Goal: Information Seeking & Learning: Check status

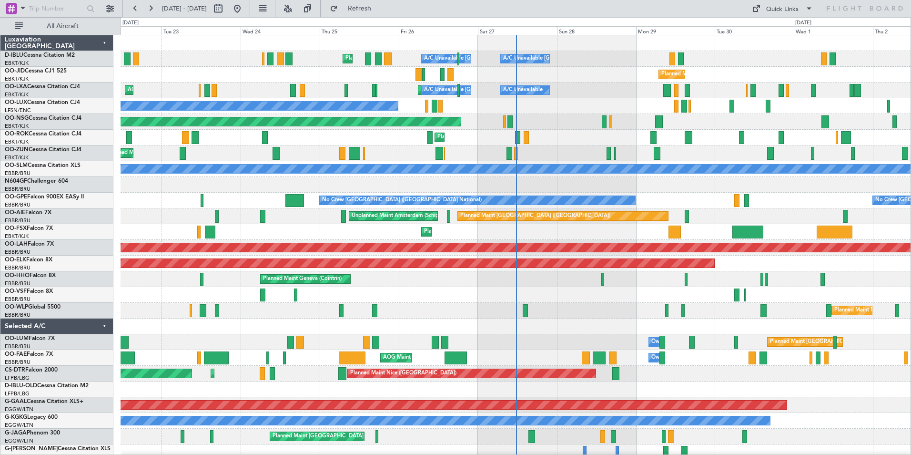
click at [316, 331] on div "Planned Maint Nice ([GEOGRAPHIC_DATA]) A/C Unavailable [GEOGRAPHIC_DATA] ([GEOG…" at bounding box center [516, 349] width 790 height 629
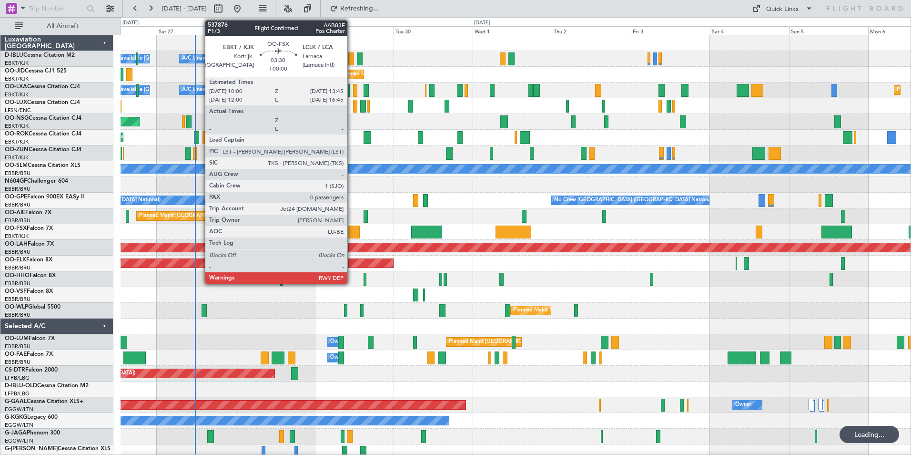
click at [352, 231] on div at bounding box center [353, 231] width 12 height 13
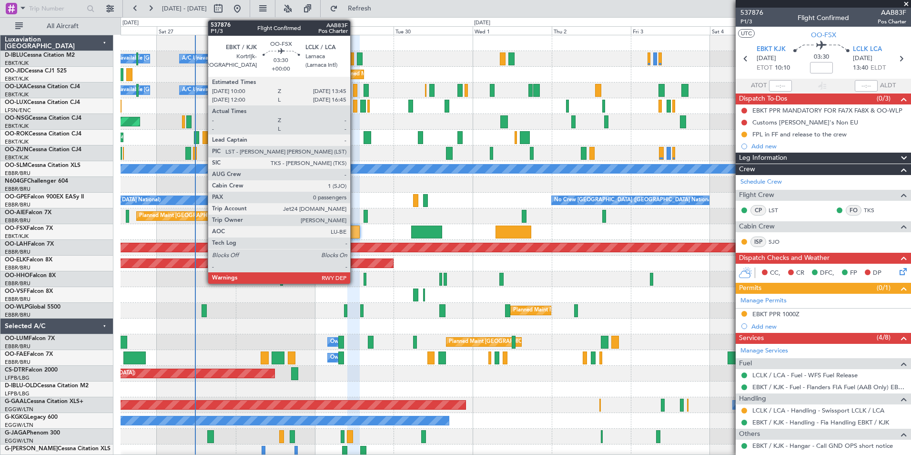
click at [354, 233] on div at bounding box center [353, 231] width 12 height 13
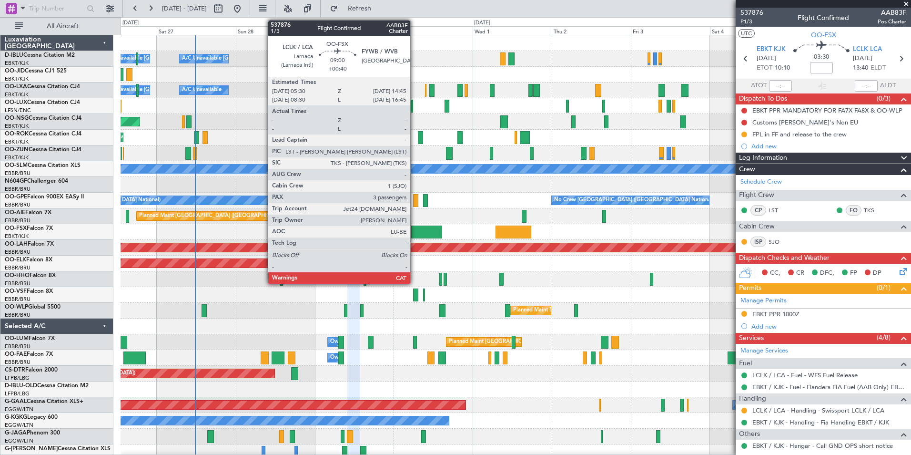
click at [418, 230] on div at bounding box center [426, 231] width 30 height 13
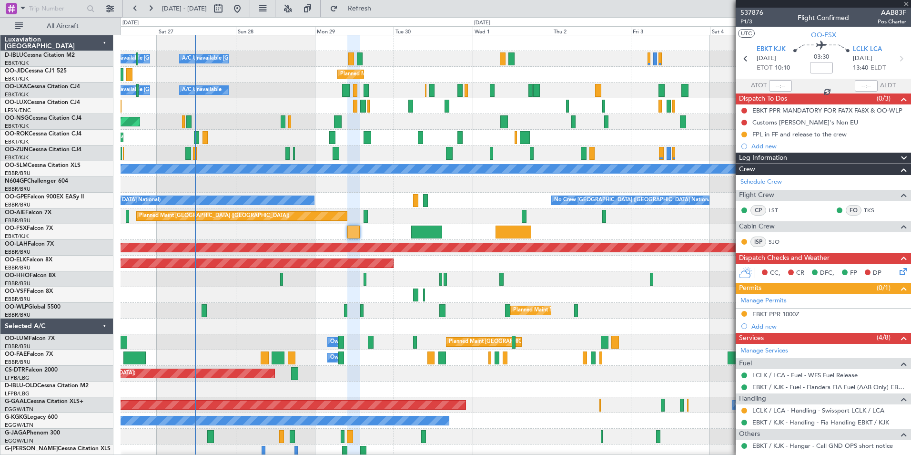
type input "+00:40"
type input "3"
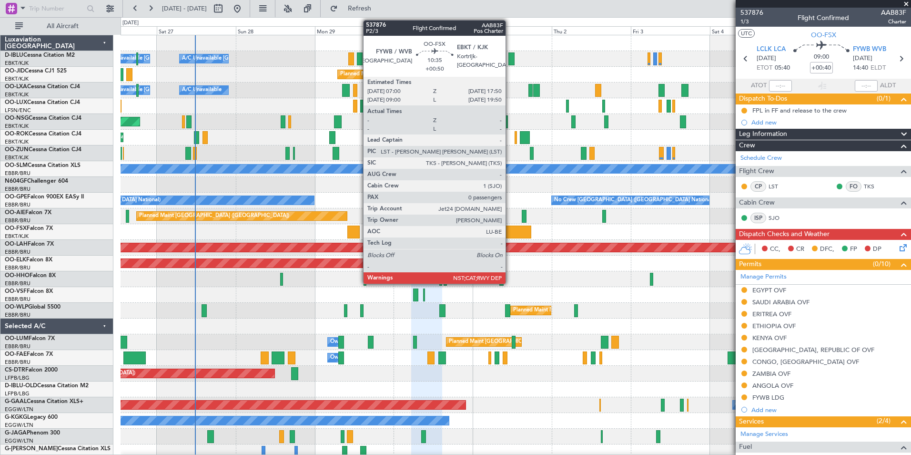
click at [511, 230] on div at bounding box center [514, 231] width 36 height 13
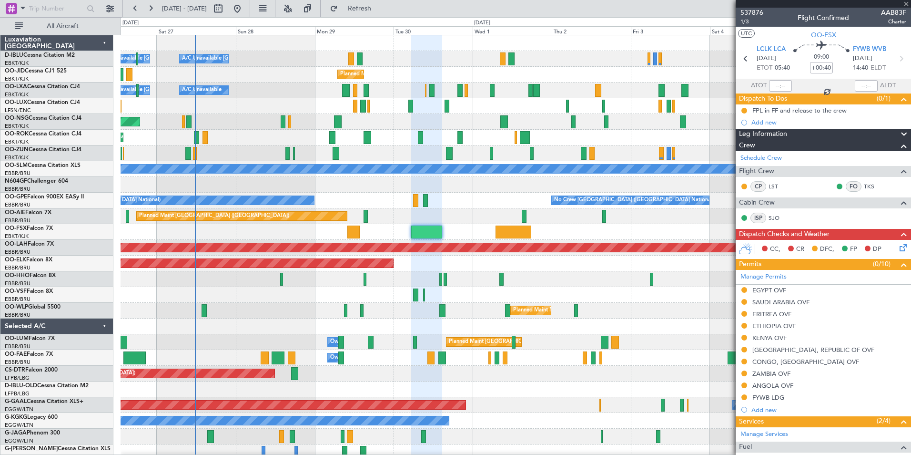
type input "+00:50"
type input "0"
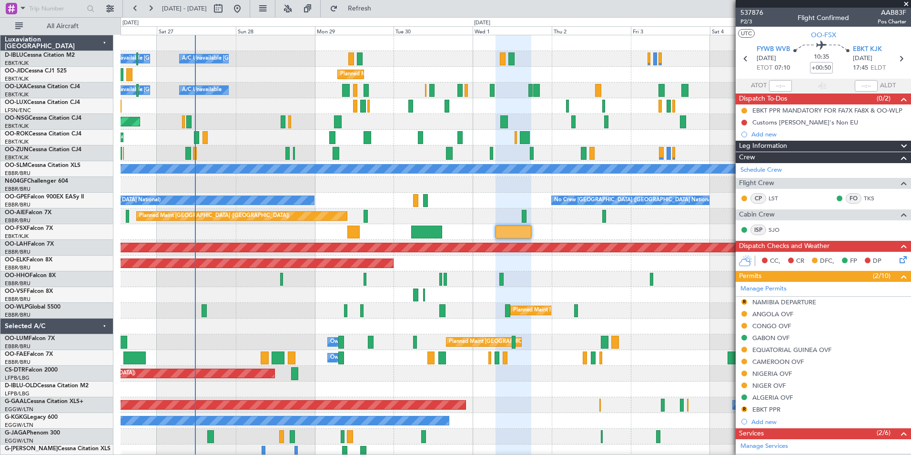
click at [252, 321] on div "A/C Unavailable [GEOGRAPHIC_DATA] ([GEOGRAPHIC_DATA] National) A/C Unavailable …" at bounding box center [516, 333] width 790 height 597
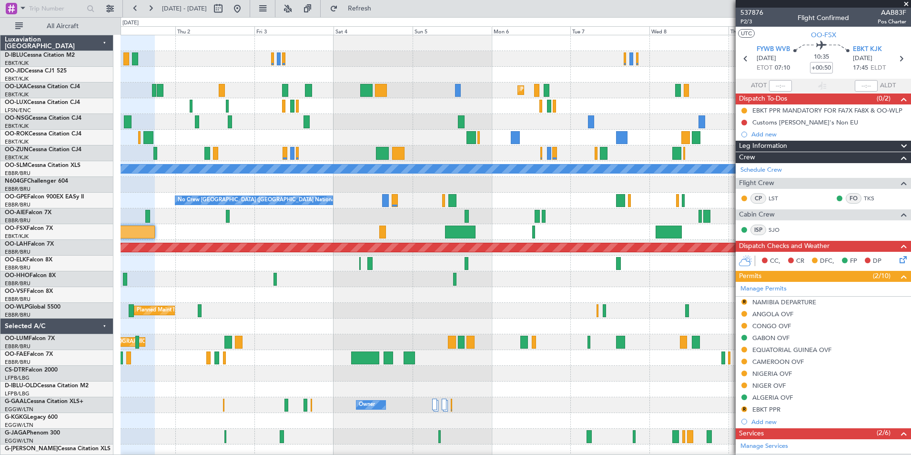
click at [907, 4] on span at bounding box center [906, 4] width 10 height 9
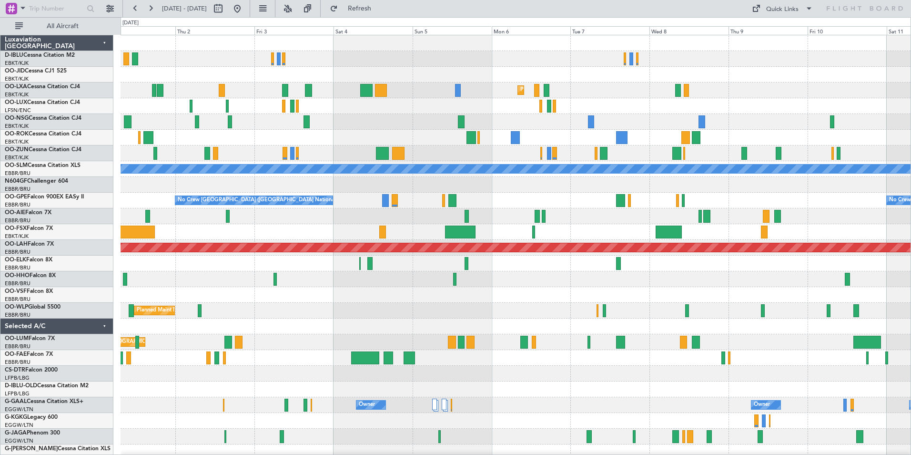
click at [779, 16] on div "Quick Links" at bounding box center [819, 8] width 184 height 17
click at [776, 8] on div "Quick Links" at bounding box center [782, 10] width 32 height 10
click at [781, 31] on button "Trip Builder" at bounding box center [782, 31] width 71 height 23
click at [226, 7] on button at bounding box center [218, 8] width 15 height 15
select select "10"
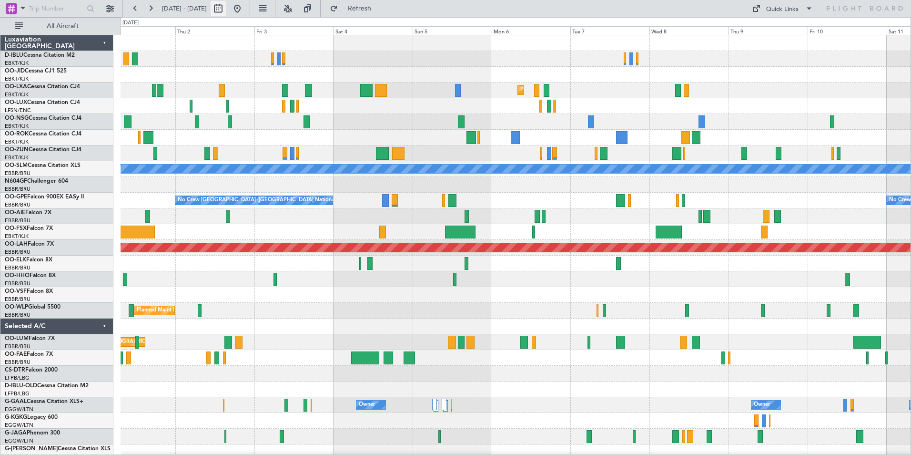
select select "2025"
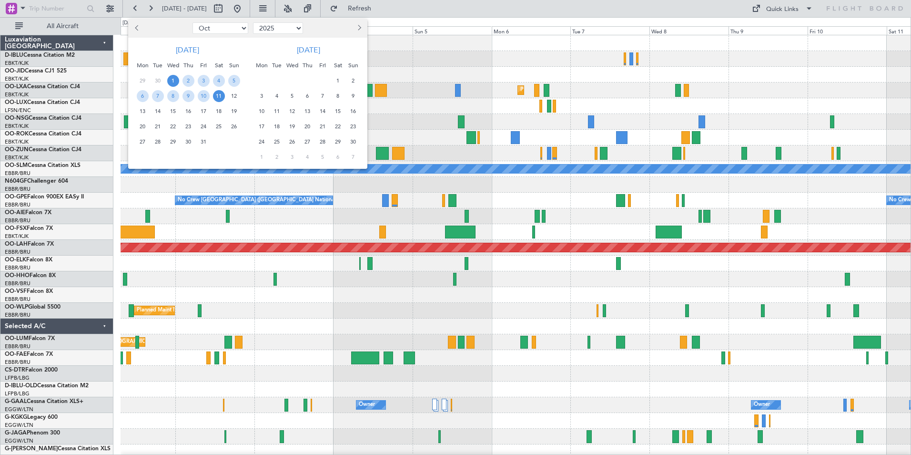
click at [225, 31] on select "Jan Feb Mar Apr May Jun [DATE] Aug Sep Oct Nov Dec" at bounding box center [220, 27] width 56 height 11
select select "12"
click at [192, 22] on select "Jan Feb Mar Apr May Jun [DATE] Aug Sep Oct Nov Dec" at bounding box center [220, 27] width 56 height 11
click at [206, 93] on span "12" at bounding box center [204, 96] width 12 height 12
click at [206, 130] on span "26" at bounding box center [204, 127] width 12 height 12
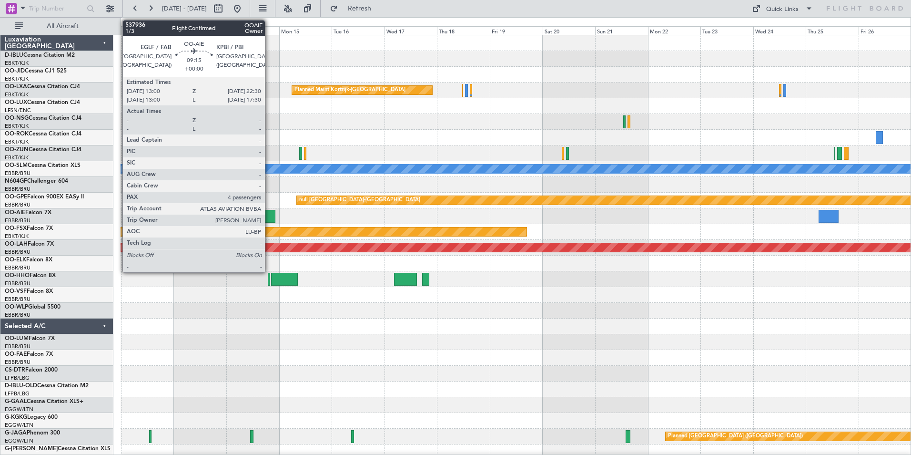
click at [269, 218] on div at bounding box center [264, 216] width 21 height 13
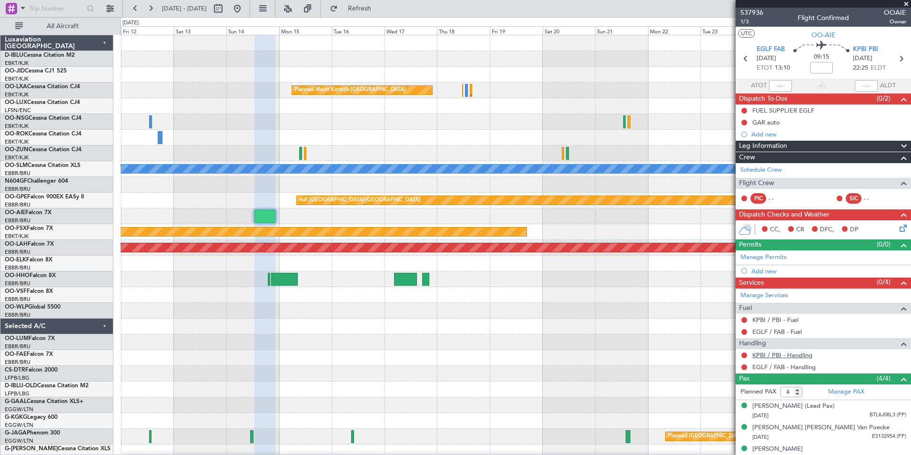
click at [761, 355] on link "KPBI / PBI - Handling" at bounding box center [782, 355] width 60 height 8
click at [767, 369] on link "EGLF / FAB - Handling" at bounding box center [783, 367] width 63 height 8
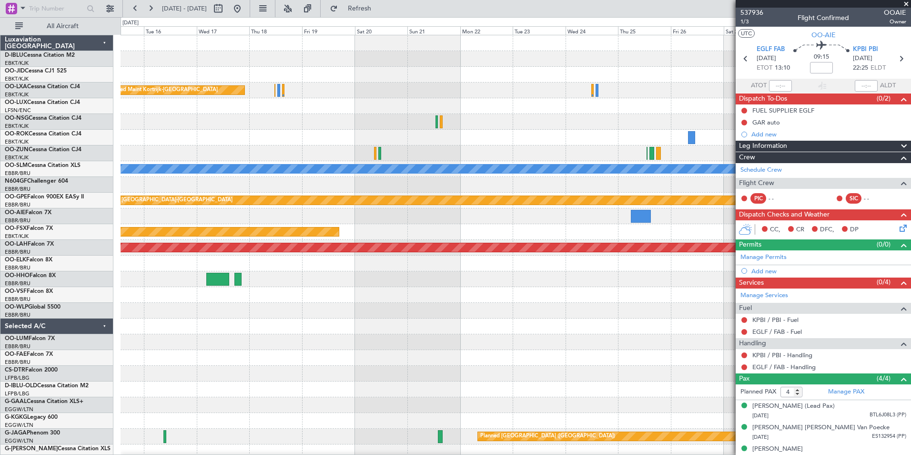
click at [214, 346] on div "Planned Maint Kortrijk-[GEOGRAPHIC_DATA] A/C Unavailable [GEOGRAPHIC_DATA] null…" at bounding box center [516, 333] width 790 height 597
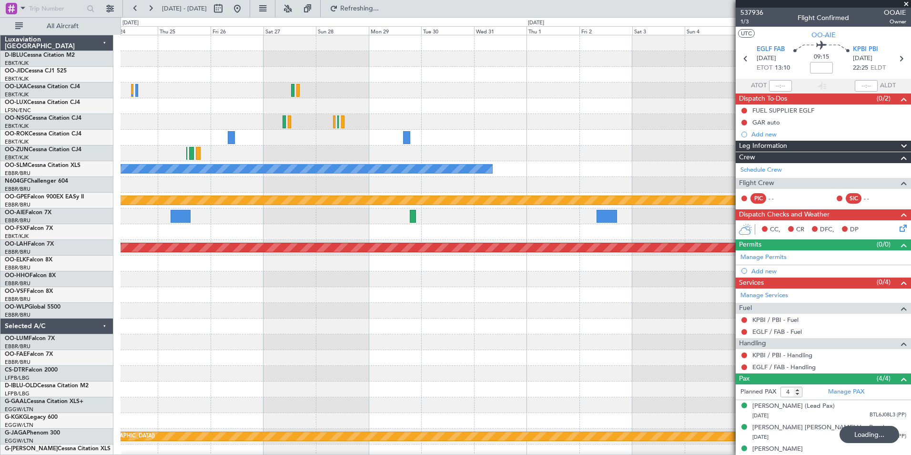
click at [173, 285] on div "A/C Unavailable [GEOGRAPHIC_DATA] null [GEOGRAPHIC_DATA]-[GEOGRAPHIC_DATA] Plan…" at bounding box center [516, 333] width 790 height 597
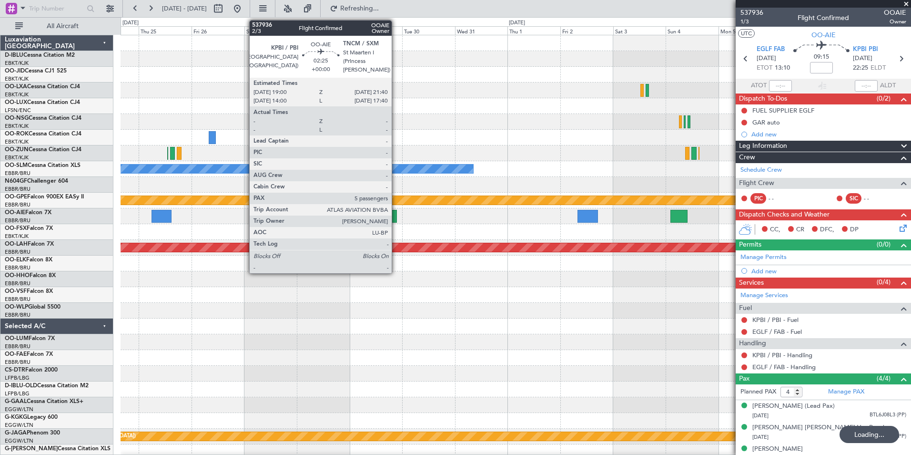
click at [396, 217] on div at bounding box center [394, 216] width 6 height 13
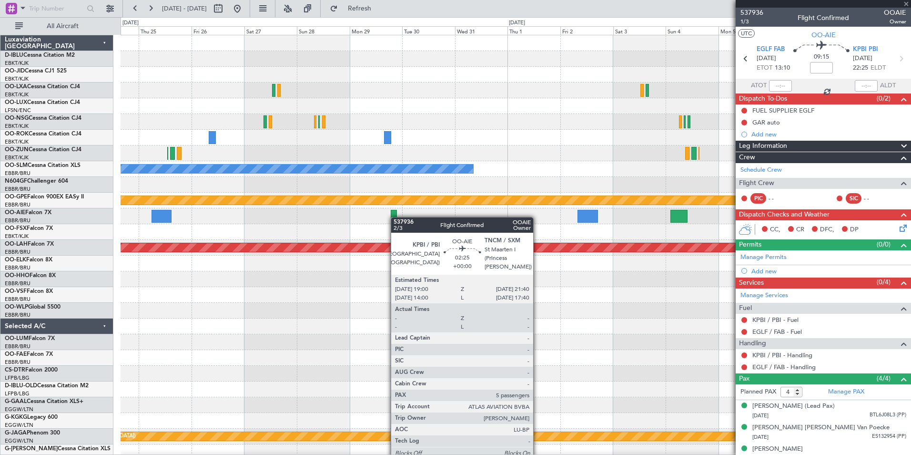
type input "5"
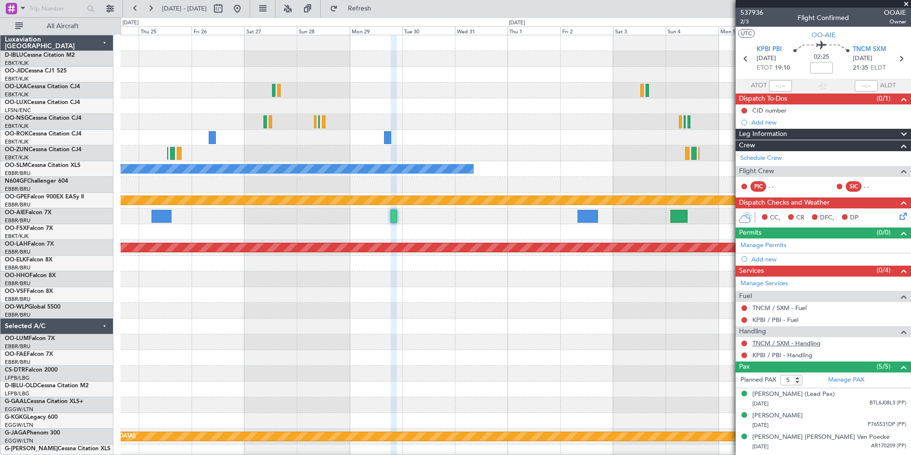
click at [762, 343] on link "TNCM / SXM - Handling" at bounding box center [786, 343] width 68 height 8
click at [776, 352] on link "KPBI / PBI - Handling" at bounding box center [782, 355] width 60 height 8
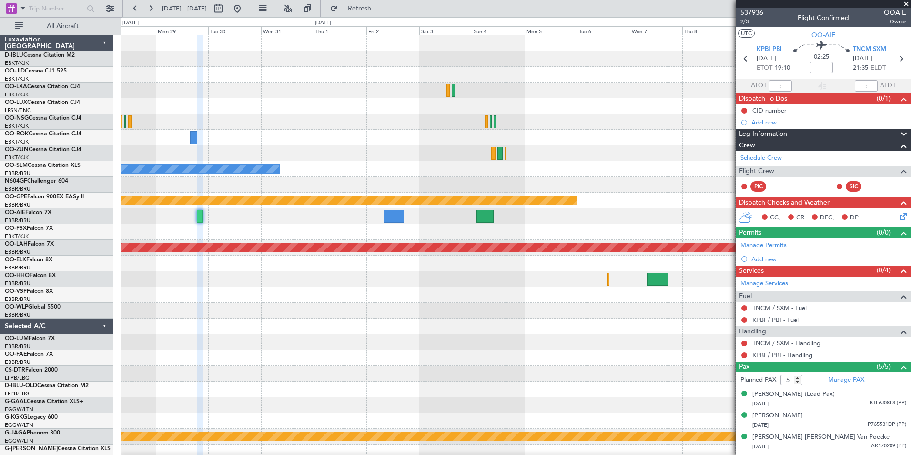
click at [535, 308] on div "A/C Unavailable [GEOGRAPHIC_DATA] null [GEOGRAPHIC_DATA]-[GEOGRAPHIC_DATA] Plan…" at bounding box center [516, 349] width 790 height 629
click at [481, 207] on div "null [GEOGRAPHIC_DATA]-[GEOGRAPHIC_DATA]" at bounding box center [516, 200] width 790 height 16
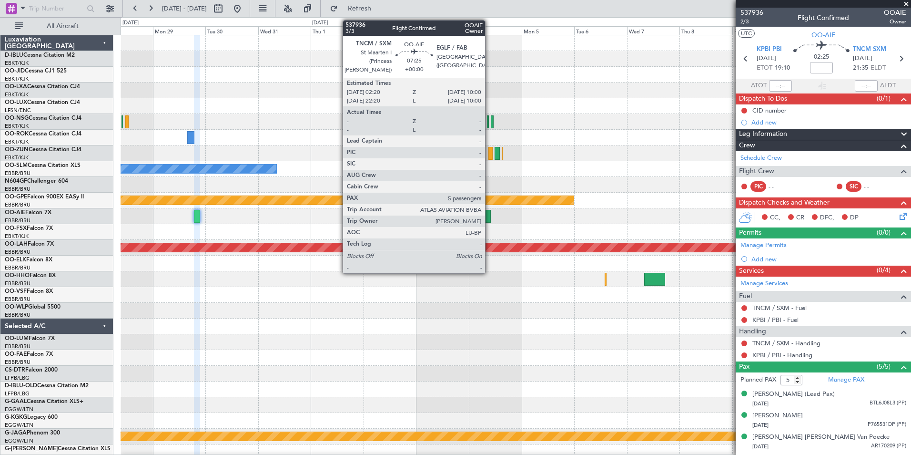
click at [489, 218] on div at bounding box center [482, 216] width 17 height 13
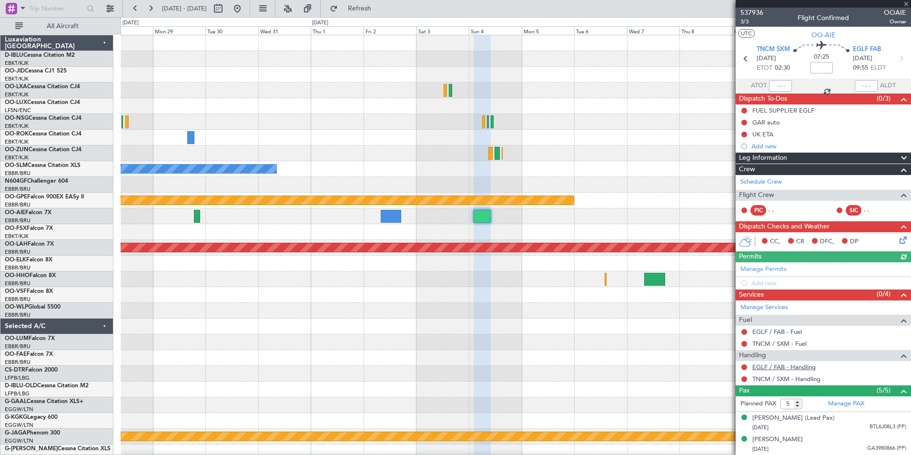
click at [794, 369] on link "EGLF / FAB - Handling" at bounding box center [783, 367] width 63 height 8
click at [768, 375] on link "TNCM / SXM - Handling" at bounding box center [786, 378] width 68 height 8
click at [245, 7] on button at bounding box center [237, 8] width 15 height 15
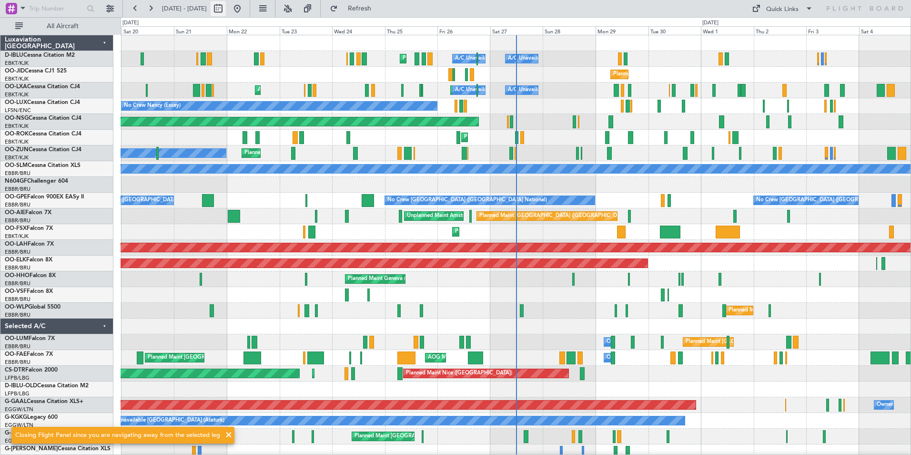
click at [226, 9] on button at bounding box center [218, 8] width 15 height 15
select select "9"
select select "2025"
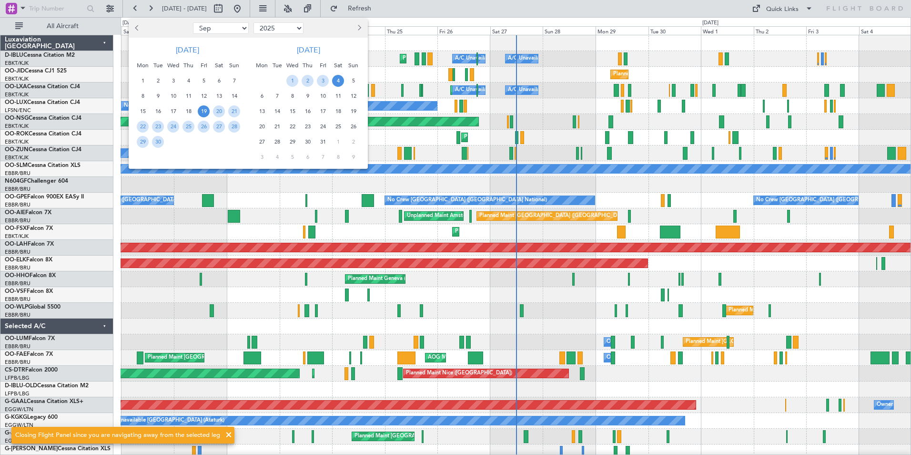
click at [219, 30] on select "Jan Feb Mar Apr May Jun [DATE] Aug Sep Oct Nov Dec" at bounding box center [221, 27] width 56 height 11
select select "12"
click at [193, 22] on select "Jan Feb Mar Apr May Jun [DATE] Aug Sep Oct Nov Dec" at bounding box center [221, 27] width 56 height 11
click at [208, 95] on span "12" at bounding box center [204, 96] width 12 height 12
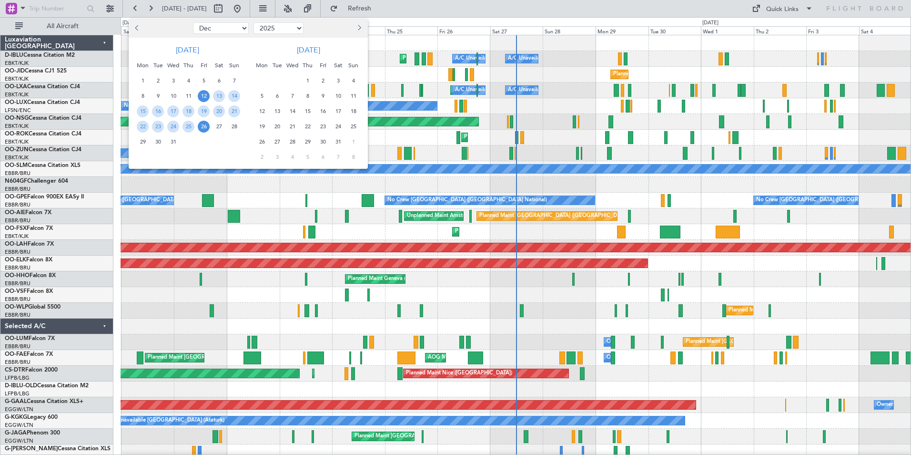
click at [204, 125] on span "26" at bounding box center [204, 127] width 12 height 12
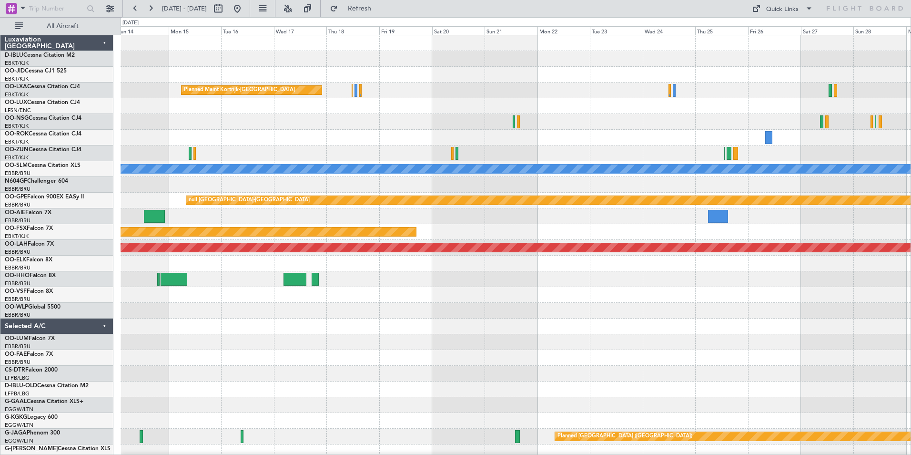
click at [450, 272] on div "Planned Maint Kortrijk-[GEOGRAPHIC_DATA] Owner [GEOGRAPHIC_DATA]-[GEOGRAPHIC_DA…" at bounding box center [516, 333] width 790 height 597
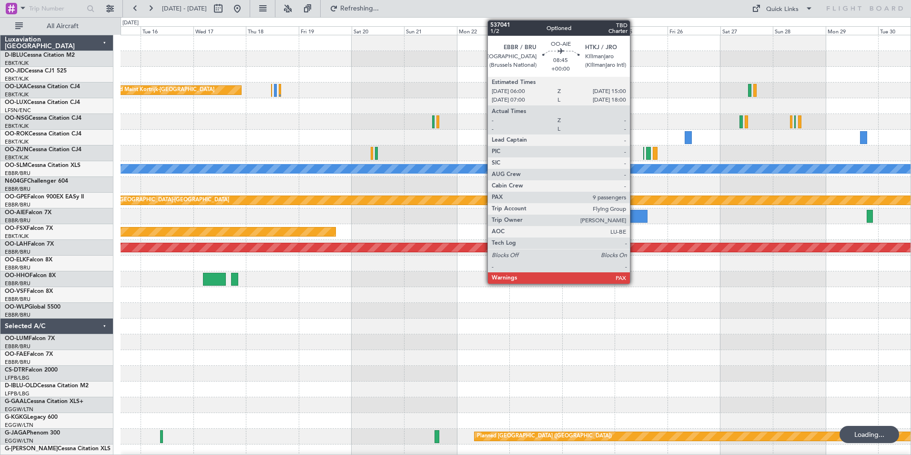
click at [633, 214] on div at bounding box center [638, 216] width 20 height 13
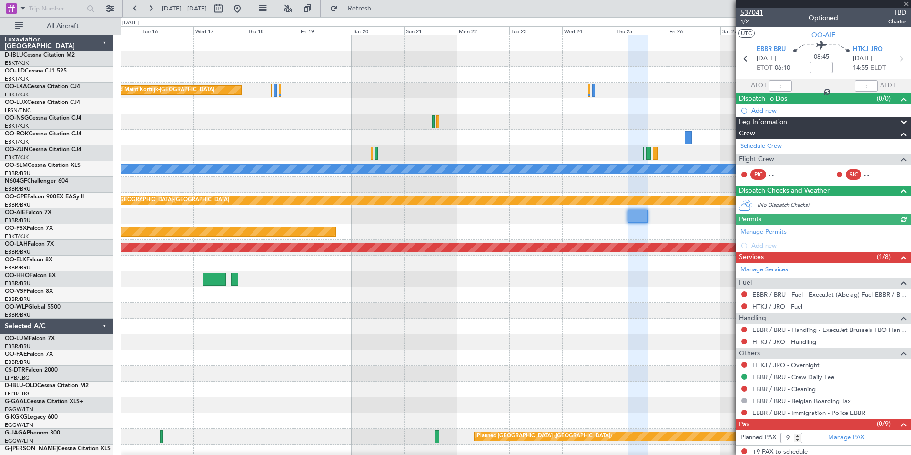
click at [754, 8] on span "537041" at bounding box center [751, 13] width 23 height 10
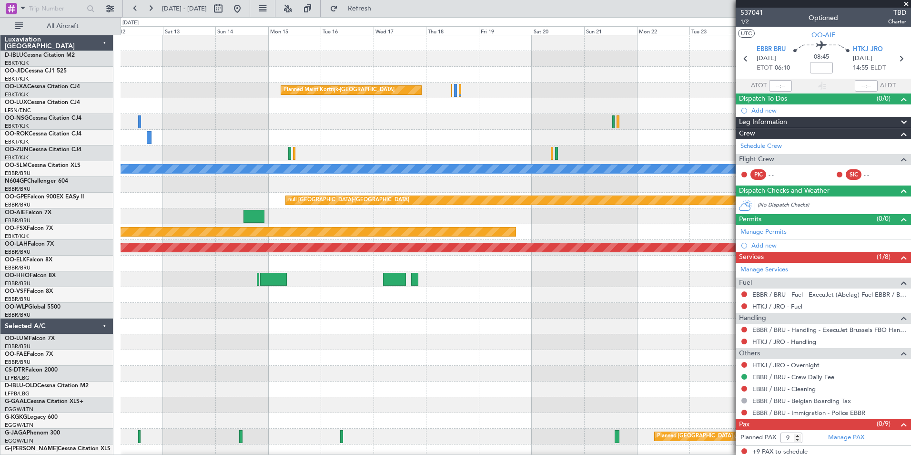
click at [455, 326] on div "Planned Maint Kortrijk-[GEOGRAPHIC_DATA] Owner [GEOGRAPHIC_DATA]-[GEOGRAPHIC_DA…" at bounding box center [516, 333] width 790 height 597
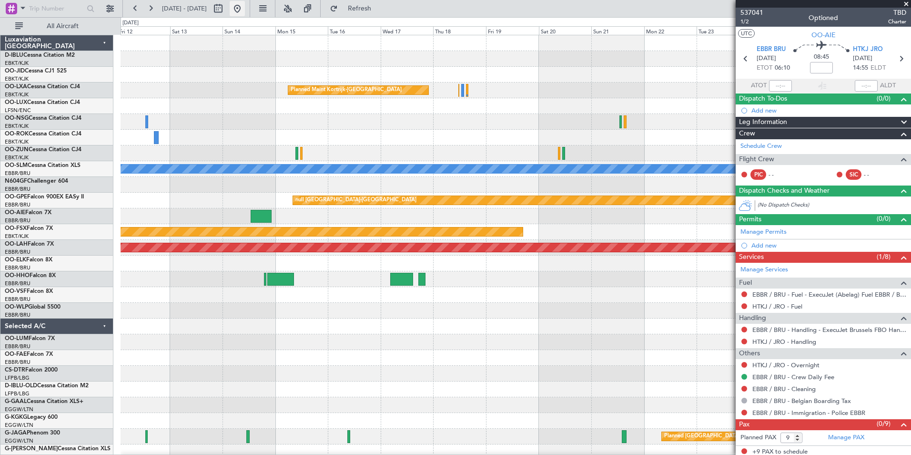
click at [245, 13] on button at bounding box center [237, 8] width 15 height 15
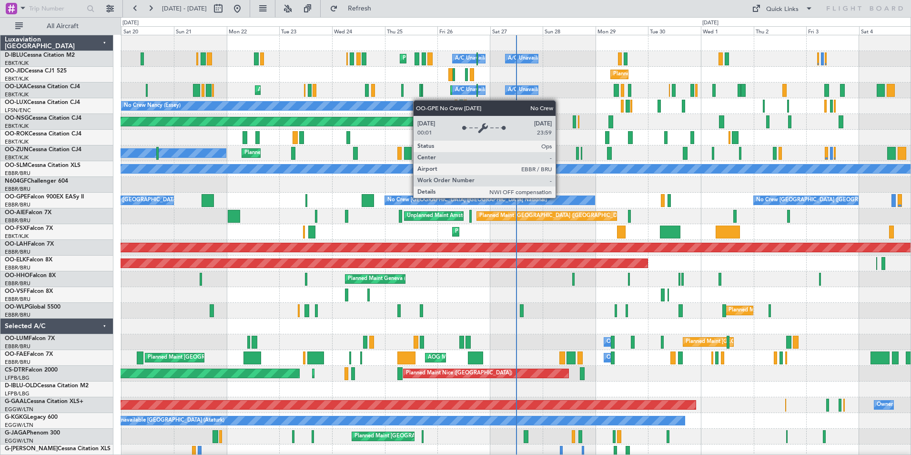
click at [448, 208] on div "Planned Maint Nice ([GEOGRAPHIC_DATA]) A/C Unavailable [GEOGRAPHIC_DATA] ([GEOG…" at bounding box center [516, 349] width 790 height 629
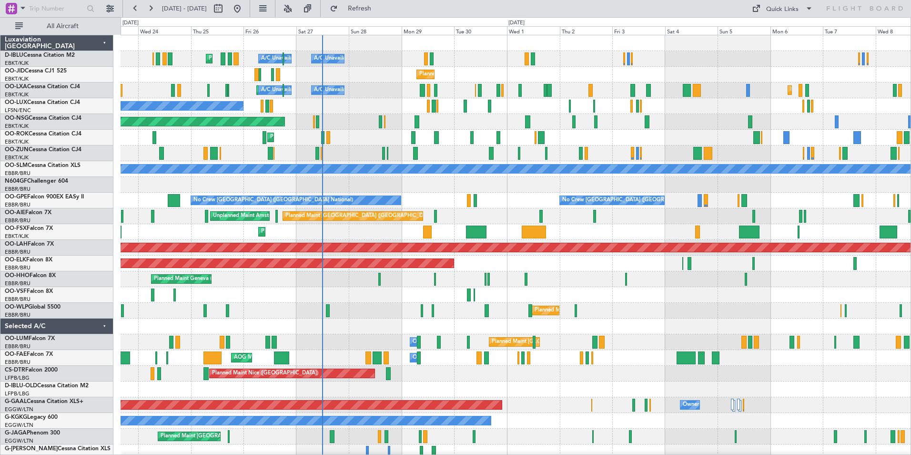
click at [336, 213] on div "Planned Maint Nice ([GEOGRAPHIC_DATA]) A/C Unavailable [GEOGRAPHIC_DATA] ([GEOG…" at bounding box center [516, 349] width 790 height 629
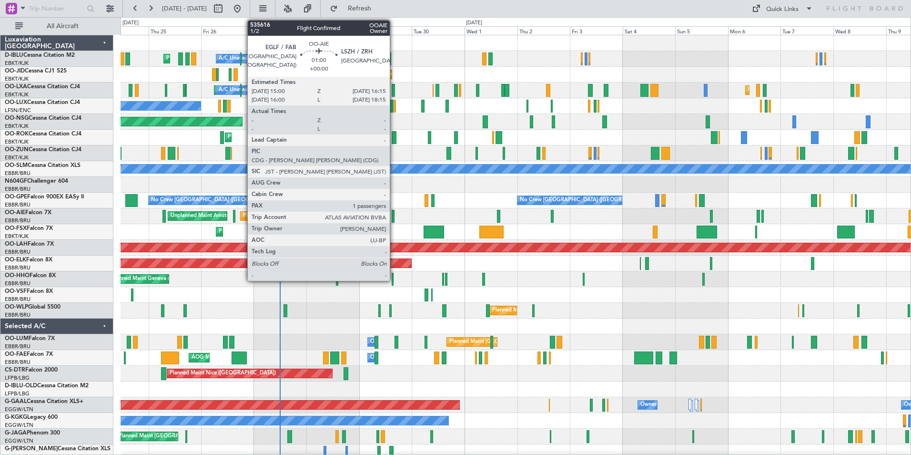
click at [394, 217] on div at bounding box center [393, 216] width 3 height 13
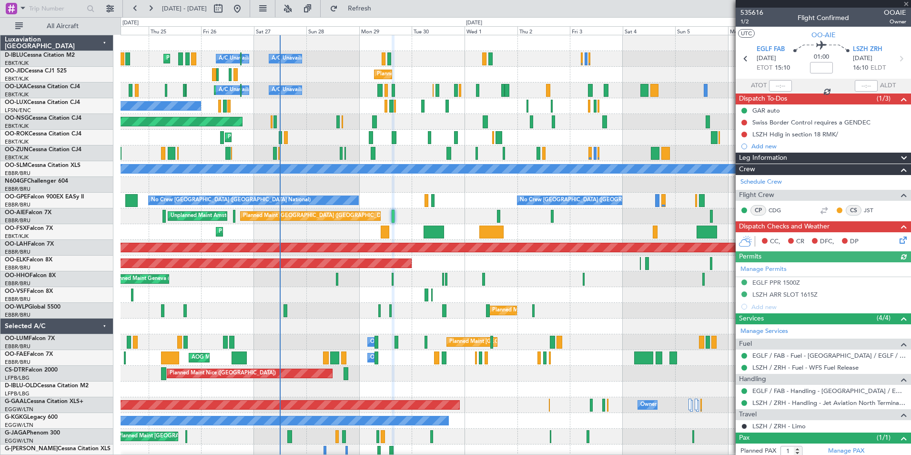
click at [486, 296] on div "Planned Maint Nice ([GEOGRAPHIC_DATA]) A/C Unavailable [GEOGRAPHIC_DATA] ([GEOG…" at bounding box center [516, 349] width 790 height 629
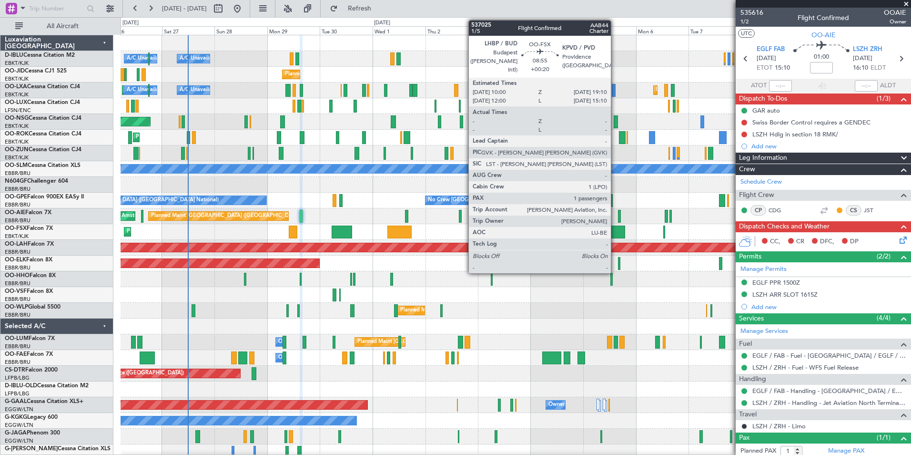
click at [615, 233] on div at bounding box center [615, 231] width 20 height 13
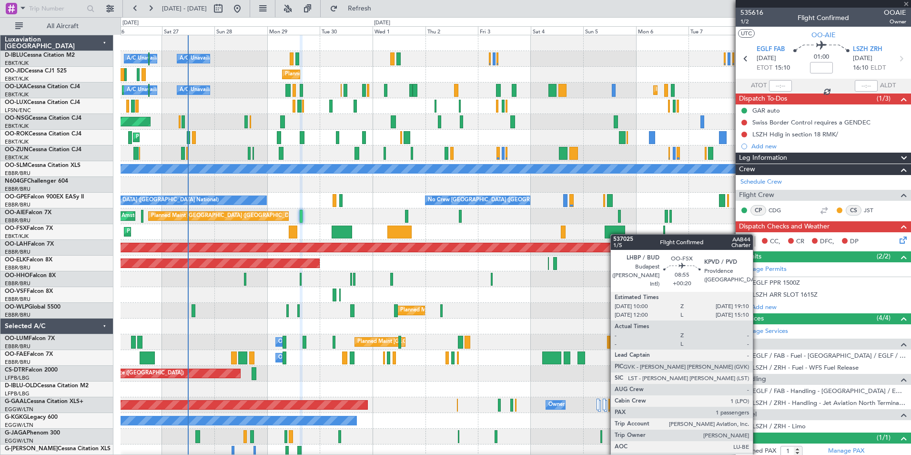
type input "+00:20"
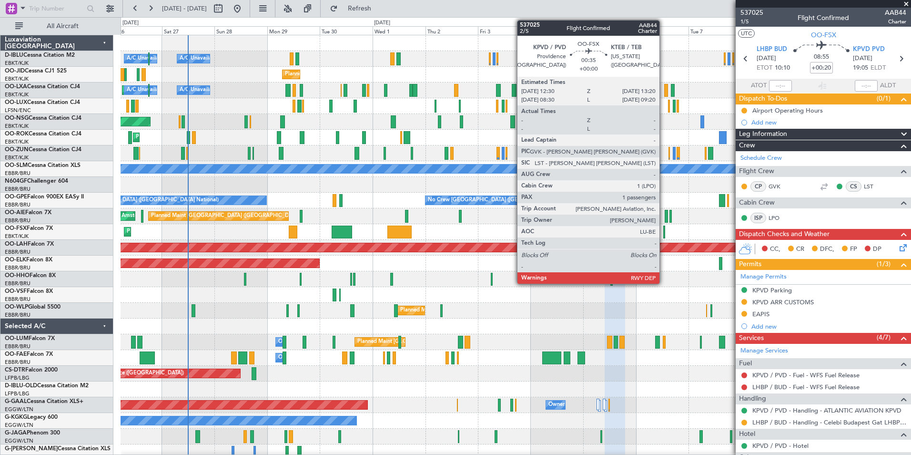
click at [664, 231] on div at bounding box center [664, 231] width 2 height 13
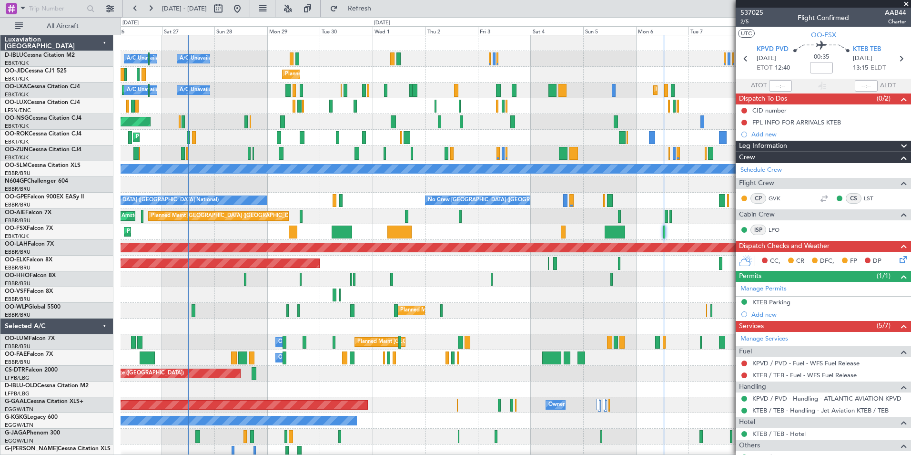
click at [439, 329] on div "A/C Unavailable [GEOGRAPHIC_DATA] ([GEOGRAPHIC_DATA] National) A/C Unavailable …" at bounding box center [516, 333] width 790 height 597
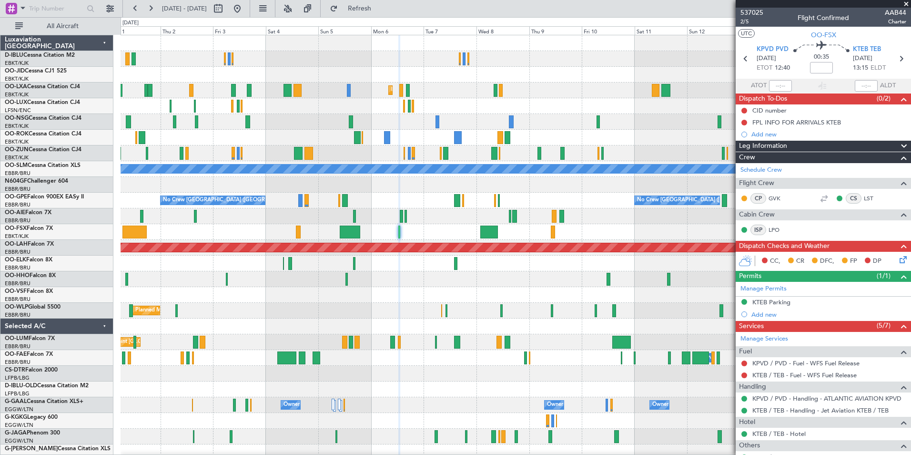
drag, startPoint x: 263, startPoint y: 15, endPoint x: 283, endPoint y: 41, distance: 32.6
click at [245, 15] on button at bounding box center [237, 8] width 15 height 15
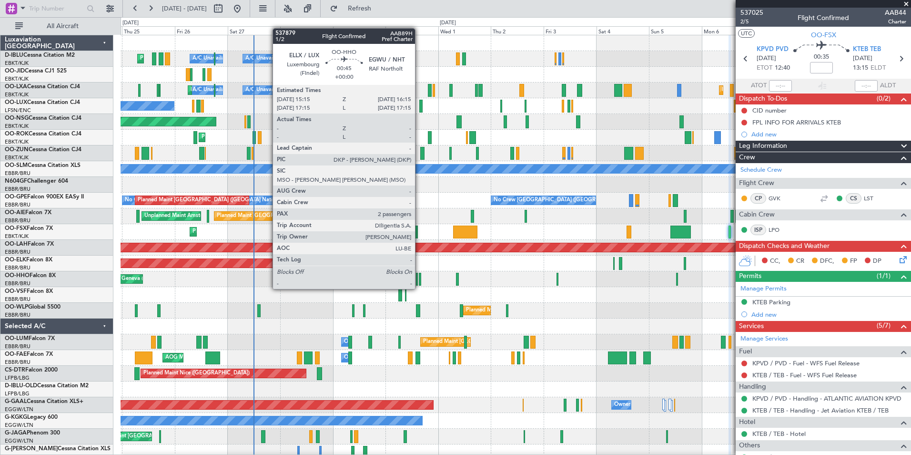
click at [419, 279] on div at bounding box center [420, 279] width 2 height 13
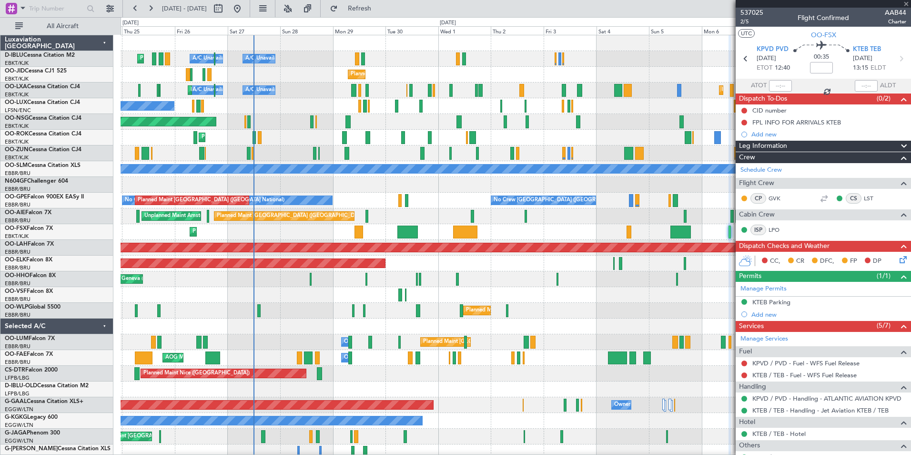
type input "2"
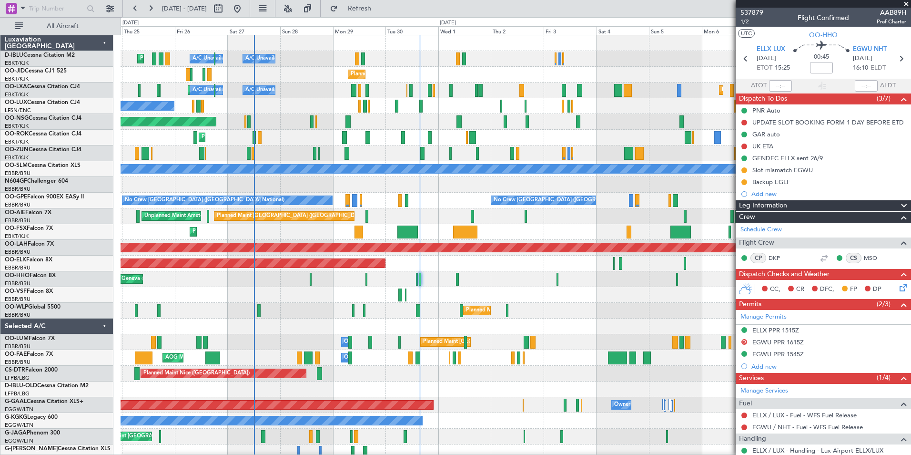
click at [557, 333] on div at bounding box center [516, 326] width 790 height 16
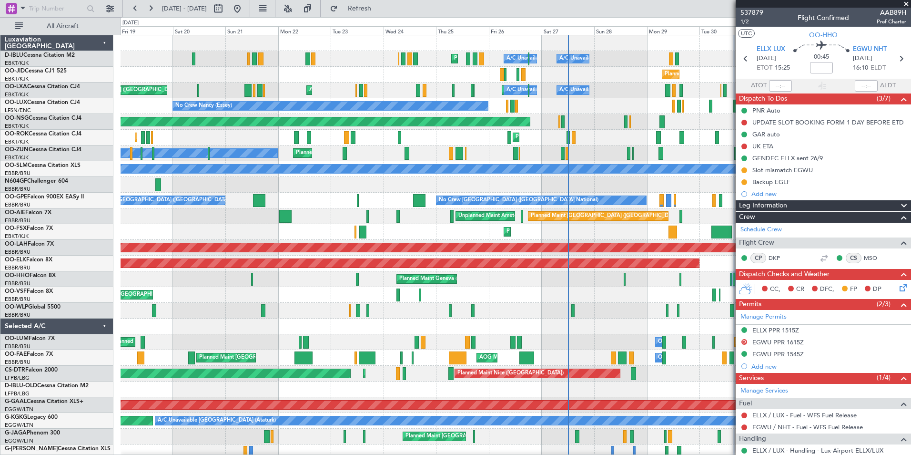
click at [820, 259] on fb-app "[DATE] - [DATE] Refresh Quick Links All Aircraft [GEOGRAPHIC_DATA] ([GEOGRAPHIC…" at bounding box center [455, 230] width 911 height 447
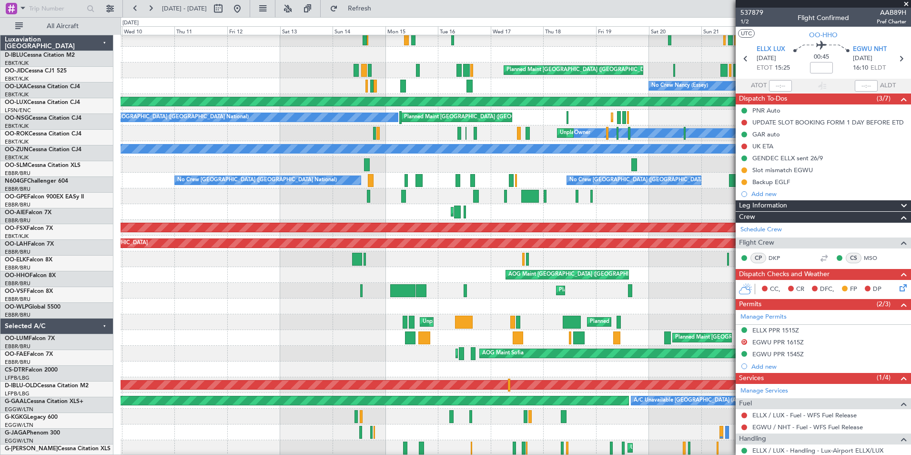
scroll to position [20, 0]
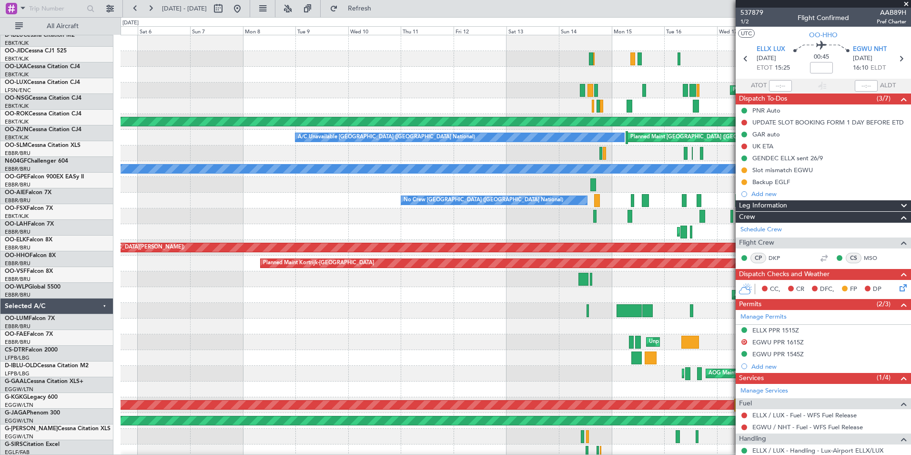
click at [672, 323] on div "Planned Maint [GEOGRAPHIC_DATA] ([GEOGRAPHIC_DATA]) AOG Maint [GEOGRAPHIC_DATA]…" at bounding box center [516, 349] width 790 height 629
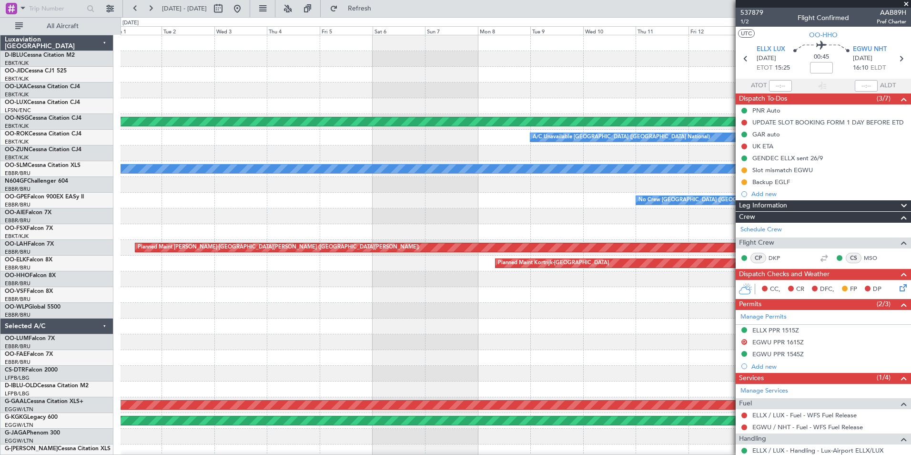
click at [530, 357] on div "Planned Maint [GEOGRAPHIC_DATA] ([GEOGRAPHIC_DATA]) Planned Maint [GEOGRAPHIC_D…" at bounding box center [516, 349] width 790 height 629
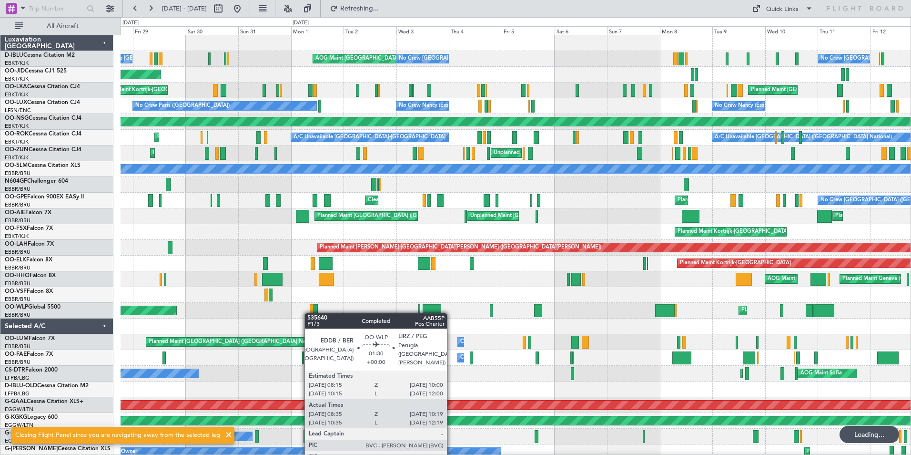
click at [512, 323] on div "AOG Maint [GEOGRAPHIC_DATA] ([GEOGRAPHIC_DATA] National) A/C Unavailable [GEOGR…" at bounding box center [516, 381] width 790 height 692
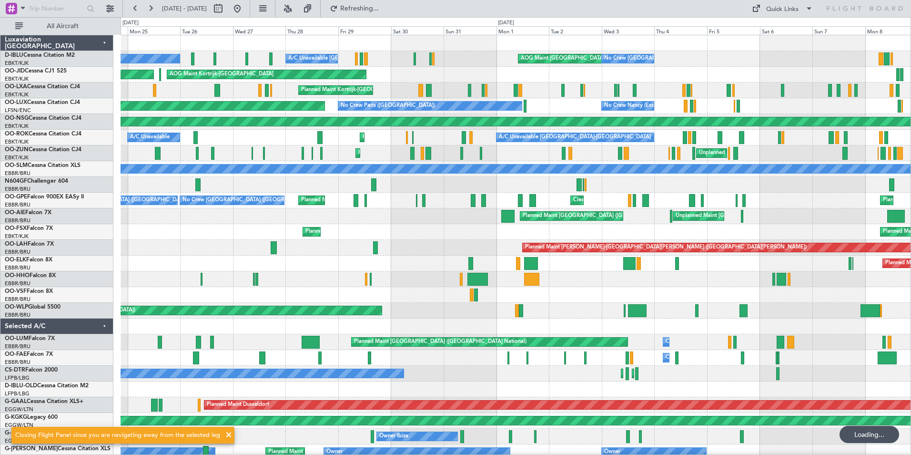
click at [488, 324] on div at bounding box center [516, 326] width 790 height 16
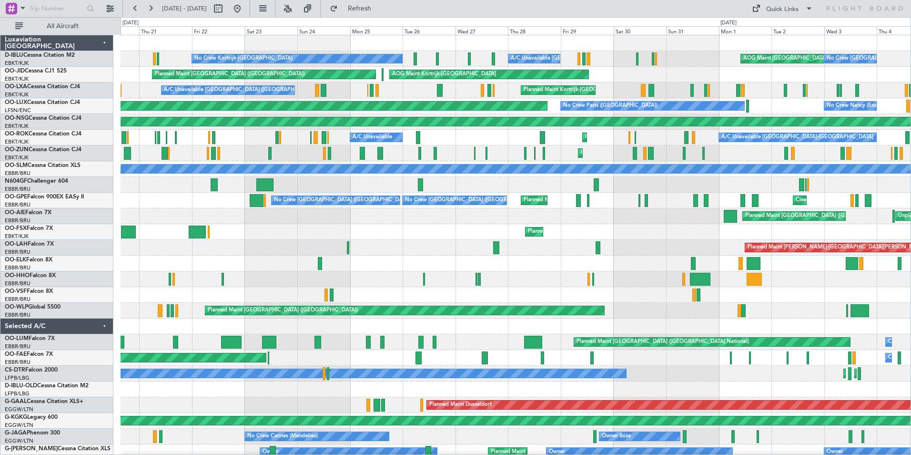
click at [789, 314] on div "Planned Maint [GEOGRAPHIC_DATA] ([GEOGRAPHIC_DATA])" at bounding box center [516, 311] width 790 height 16
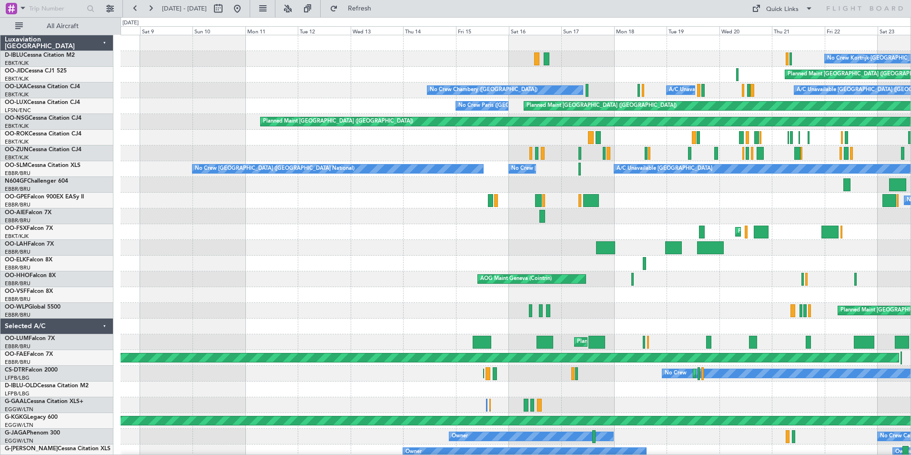
click at [811, 317] on div "Planned Maint [GEOGRAPHIC_DATA] ([GEOGRAPHIC_DATA])" at bounding box center [516, 311] width 790 height 16
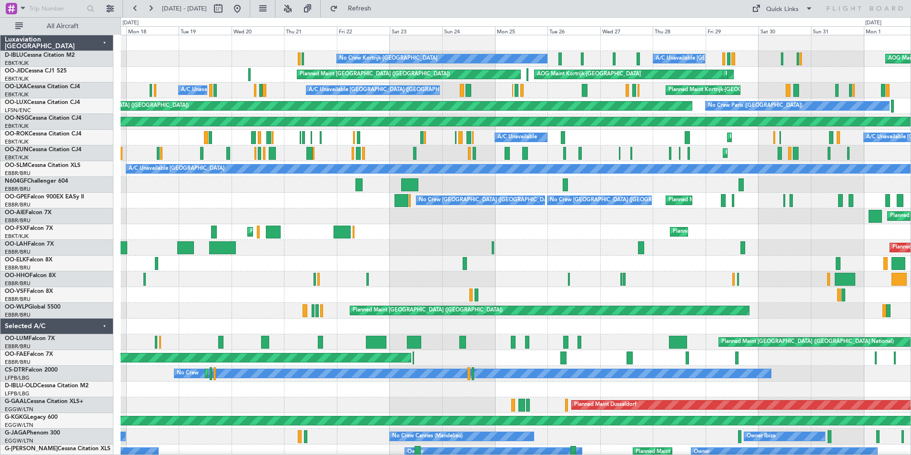
click at [80, 359] on div "No Crew Kortrijk-[GEOGRAPHIC_DATA] A/C Unavailable [GEOGRAPHIC_DATA]-[GEOGRAPHI…" at bounding box center [455, 235] width 911 height 437
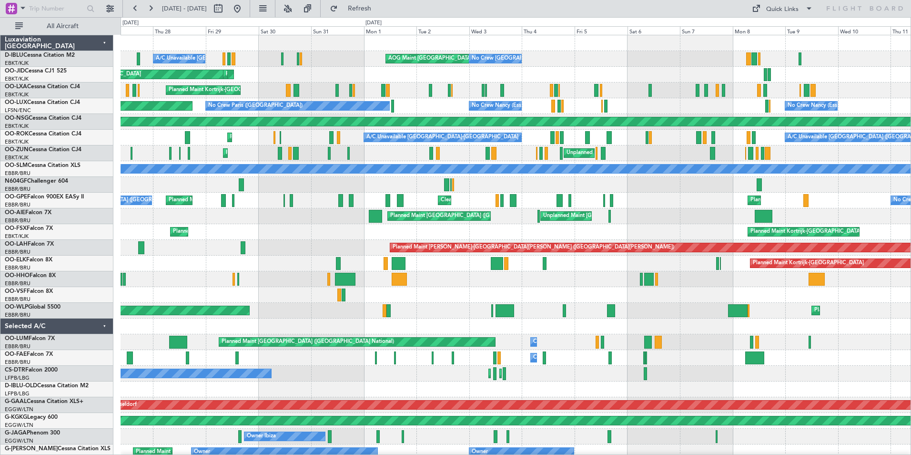
click at [201, 372] on div "A/C Unavailable [GEOGRAPHIC_DATA]-[GEOGRAPHIC_DATA] AOG Maint [GEOGRAPHIC_DATA]…" at bounding box center [516, 357] width 790 height 645
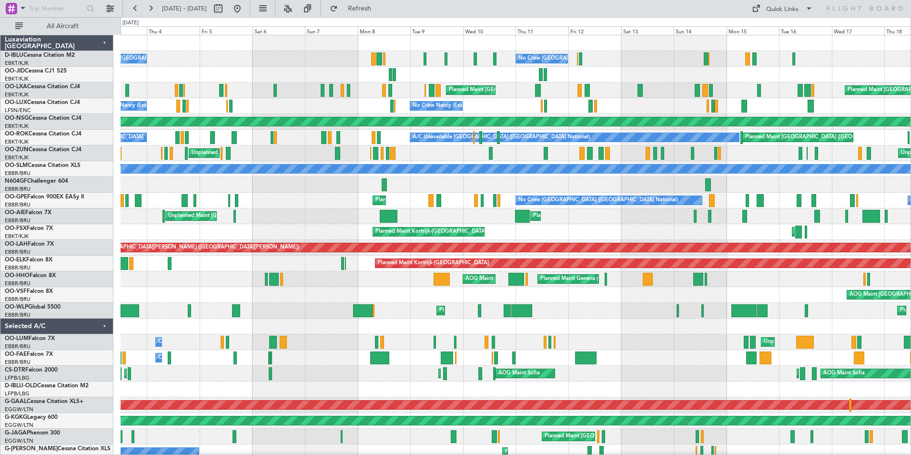
click at [318, 302] on div "AOG Maint [GEOGRAPHIC_DATA] ([GEOGRAPHIC_DATA] National)" at bounding box center [516, 295] width 790 height 16
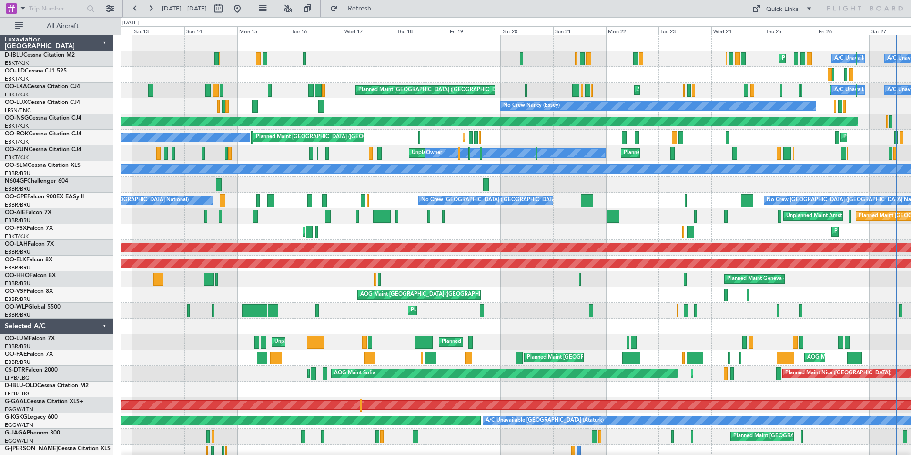
click at [318, 329] on div at bounding box center [516, 326] width 790 height 16
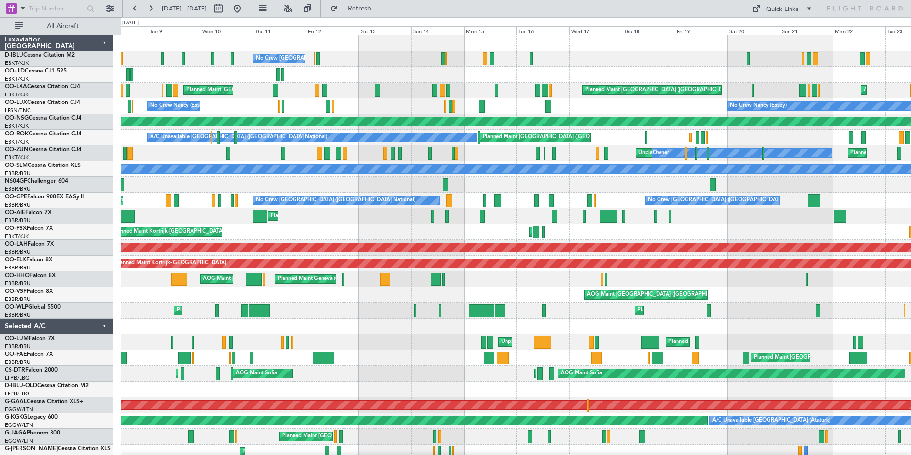
click at [292, 316] on div "Planned Maint Liege Planned Maint Liege" at bounding box center [516, 311] width 790 height 16
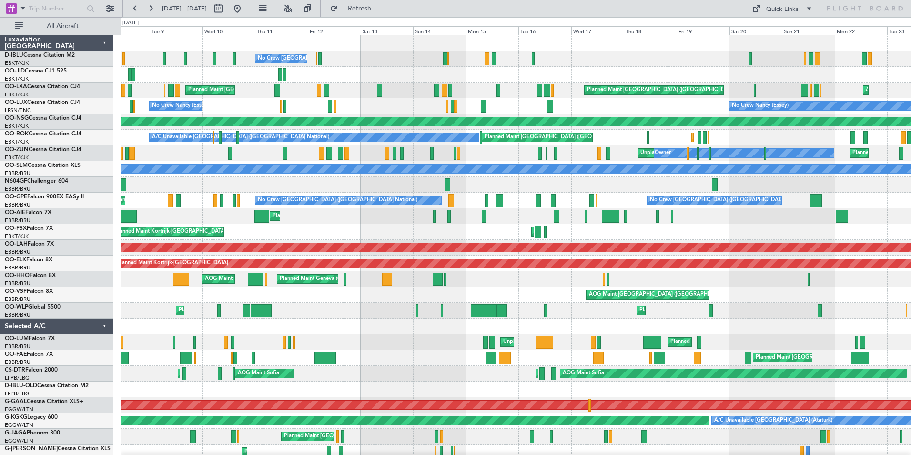
click at [208, 345] on div "No Crew [GEOGRAPHIC_DATA] ([GEOGRAPHIC_DATA] National) [GEOGRAPHIC_DATA] ([GEOG…" at bounding box center [516, 365] width 790 height 660
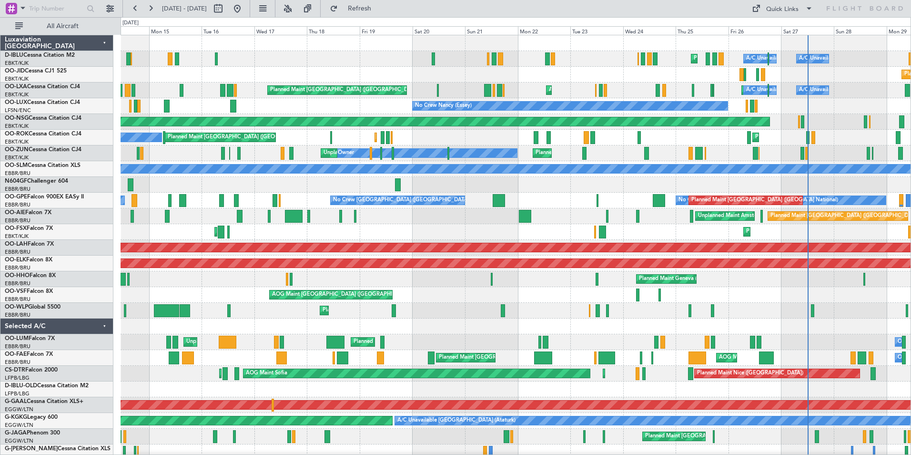
click at [278, 316] on div "Planned Maint Nice ([GEOGRAPHIC_DATA]) A/C Unavailable [GEOGRAPHIC_DATA] ([GEOG…" at bounding box center [516, 365] width 790 height 660
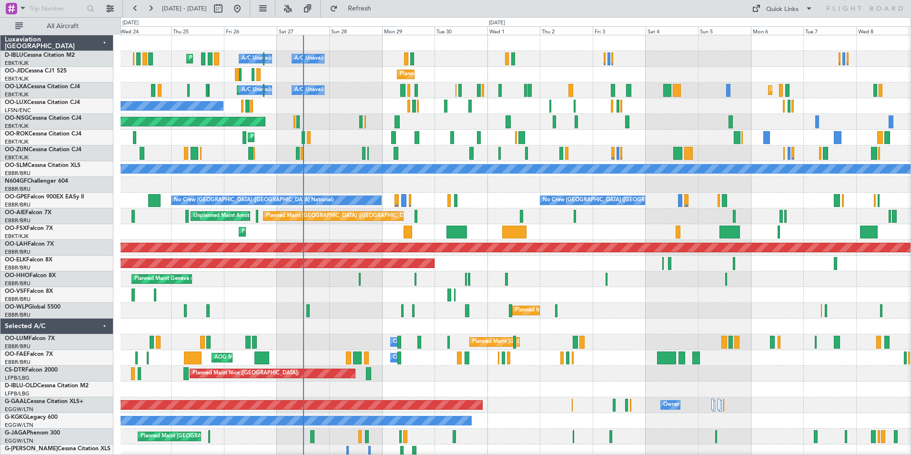
click at [629, 335] on div "Planned Maint Nice ([GEOGRAPHIC_DATA]) A/C Unavailable [GEOGRAPHIC_DATA] ([GEOG…" at bounding box center [516, 349] width 790 height 629
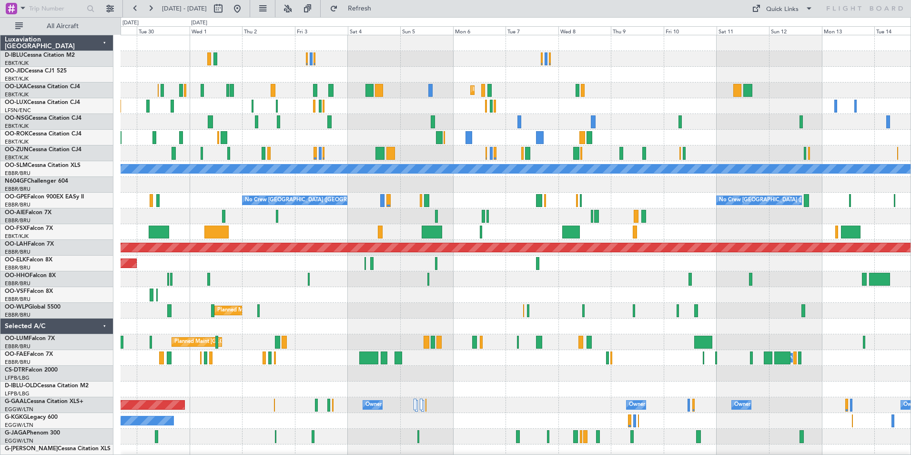
click at [489, 356] on div "A/C Unavailable [GEOGRAPHIC_DATA]-[GEOGRAPHIC_DATA] A/C Unavailable [GEOGRAPHIC…" at bounding box center [516, 349] width 790 height 629
click at [452, 344] on div "A/C Unavailable [GEOGRAPHIC_DATA]-[GEOGRAPHIC_DATA] A/C Unavailable [GEOGRAPHIC…" at bounding box center [516, 349] width 790 height 629
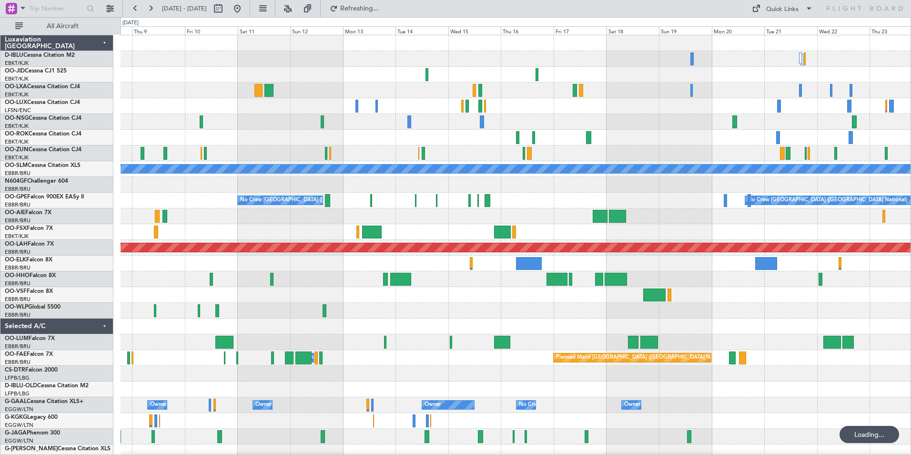
click at [874, 311] on div at bounding box center [516, 311] width 790 height 16
click at [793, 303] on div "No Crew No Crew Planned Maint [GEOGRAPHIC_DATA]-[GEOGRAPHIC_DATA] A/C Unavailab…" at bounding box center [516, 357] width 790 height 645
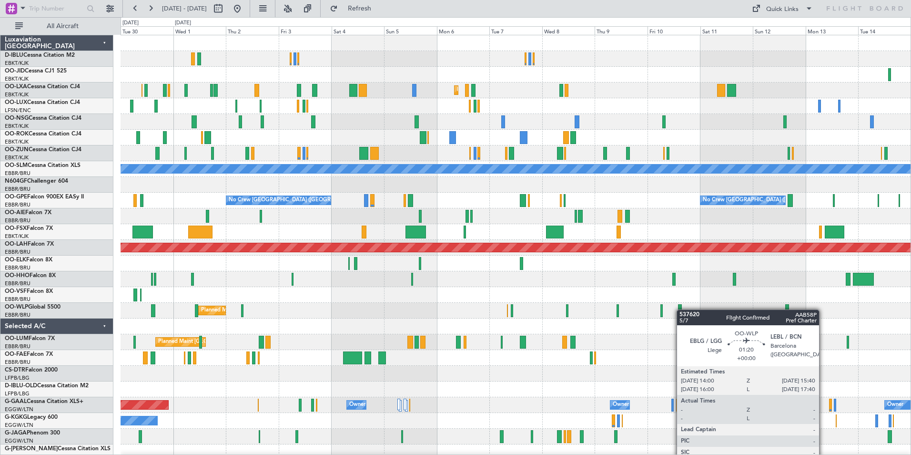
click at [681, 309] on div at bounding box center [680, 310] width 4 height 13
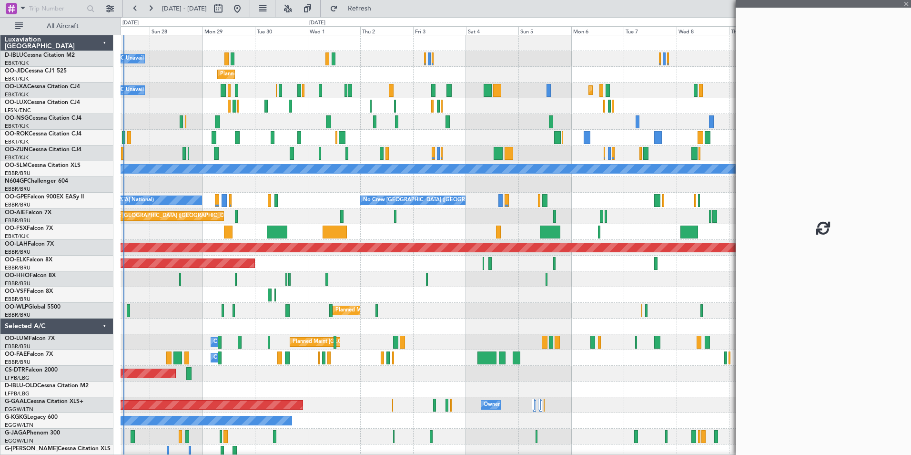
click at [613, 304] on div "A/C Unavailable [GEOGRAPHIC_DATA]-[GEOGRAPHIC_DATA] A/C Unavailable [GEOGRAPHIC…" at bounding box center [516, 357] width 790 height 645
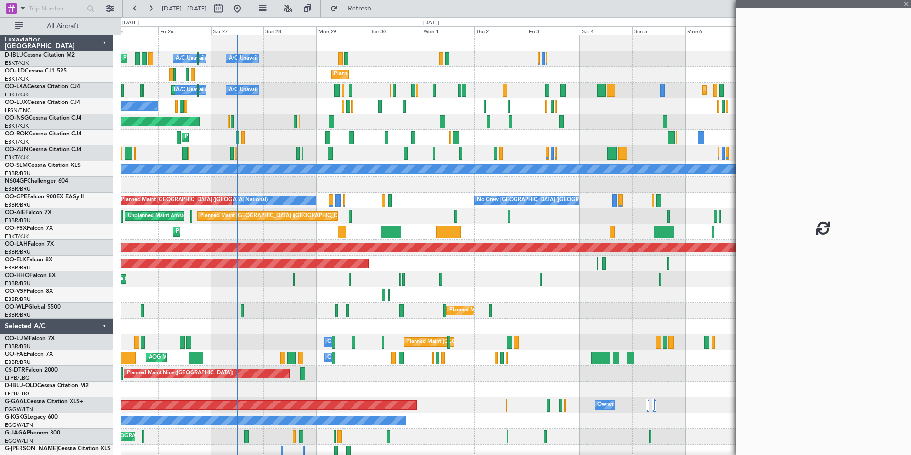
click at [605, 304] on div "Planned Maint Milan (Linate)" at bounding box center [516, 311] width 790 height 16
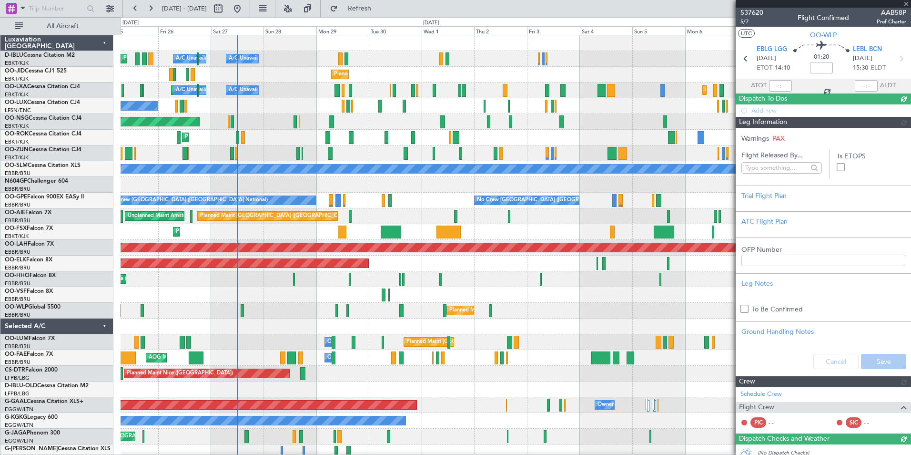
click at [340, 332] on div "Planned Maint Nice ([GEOGRAPHIC_DATA]) A/C Unavailable [GEOGRAPHIC_DATA] ([GEOG…" at bounding box center [516, 357] width 790 height 645
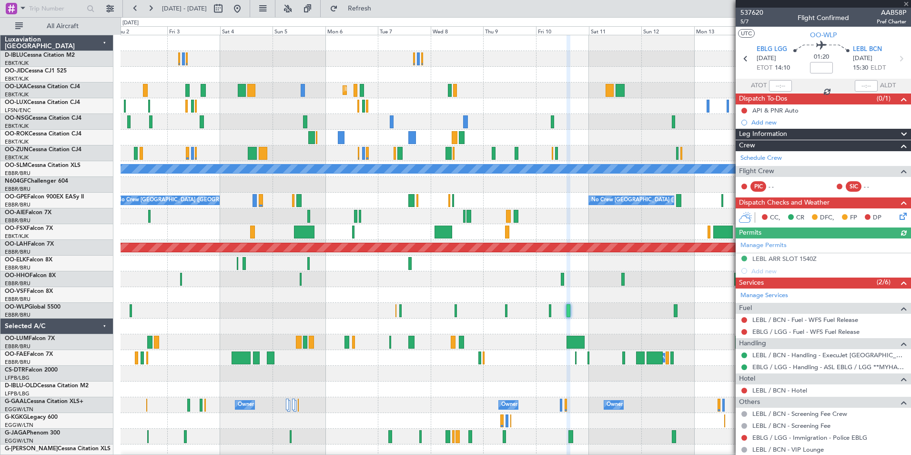
click at [423, 323] on div "Planned Maint Kortrijk-[GEOGRAPHIC_DATA] Planned Maint [GEOGRAPHIC_DATA]-[GEOGR…" at bounding box center [516, 357] width 790 height 645
click at [575, 323] on div "Planned Maint Kortrijk-[GEOGRAPHIC_DATA] Planned Maint [GEOGRAPHIC_DATA]-[GEOGR…" at bounding box center [516, 357] width 790 height 645
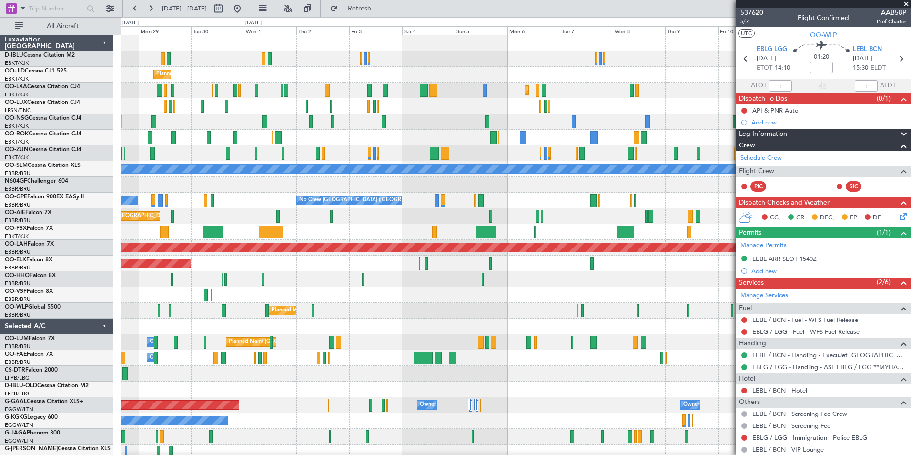
click at [598, 284] on div "Planned Maint Geneva (Cointrin)" at bounding box center [516, 279] width 790 height 16
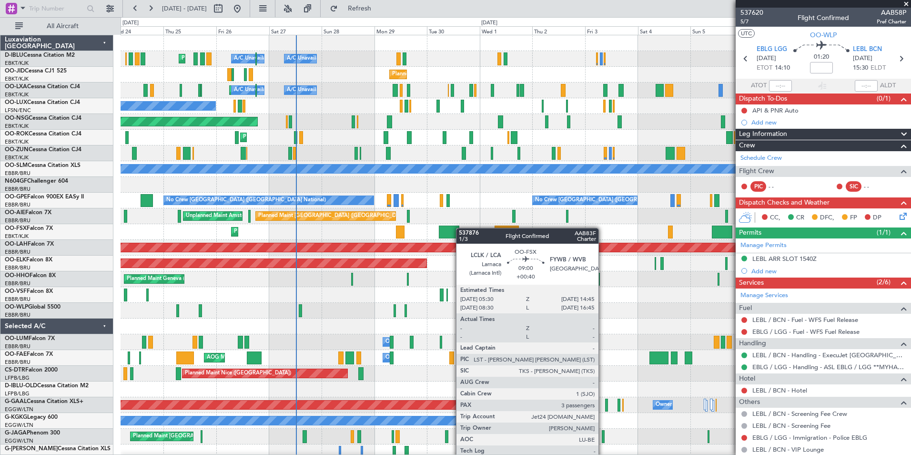
click at [451, 229] on div "Planned Maint Nice (Côte d'Azur Airport) A/C Unavailable Brussels (Brussels Nat…" at bounding box center [516, 349] width 790 height 629
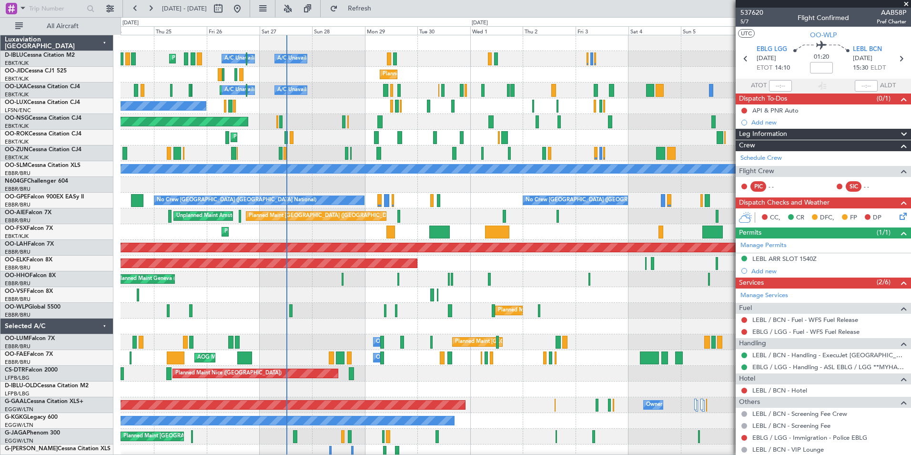
click at [164, 416] on div "Planned Maint Nice (Côte d'Azur Airport) A/C Unavailable Brussels (Brussels Nat…" at bounding box center [516, 349] width 790 height 629
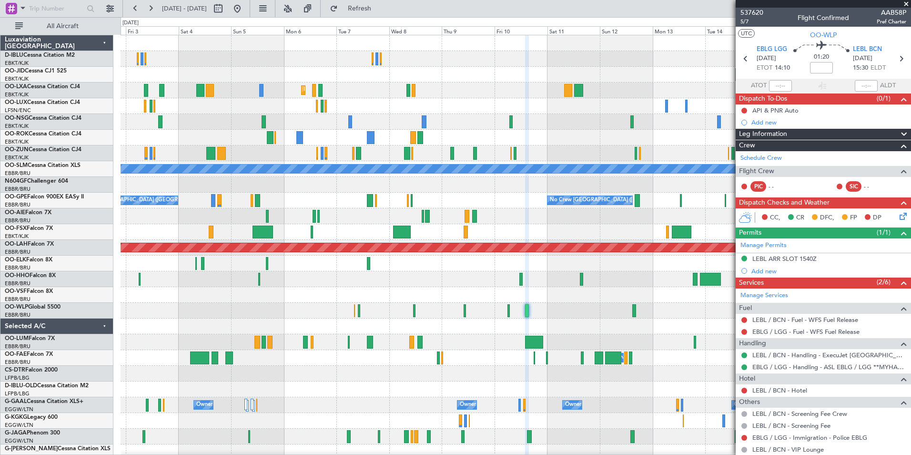
click at [30, 388] on div "Planned Maint Kortrijk-Wevelgem Planned Maint Kortrijk-Wevelgem A/C Unavailable…" at bounding box center [455, 235] width 911 height 437
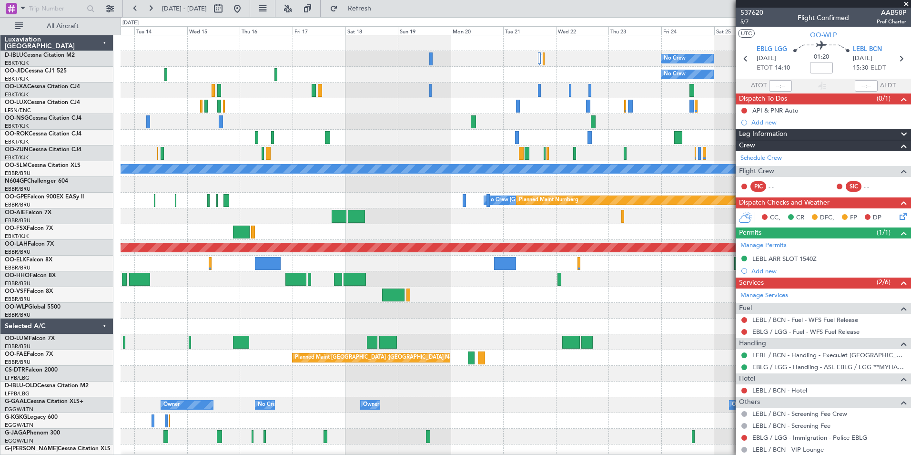
click at [202, 351] on div "No Crew No Crew Planned Maint Paris (Le Bourget) A/C Unavailable Monchengladbac…" at bounding box center [516, 357] width 790 height 645
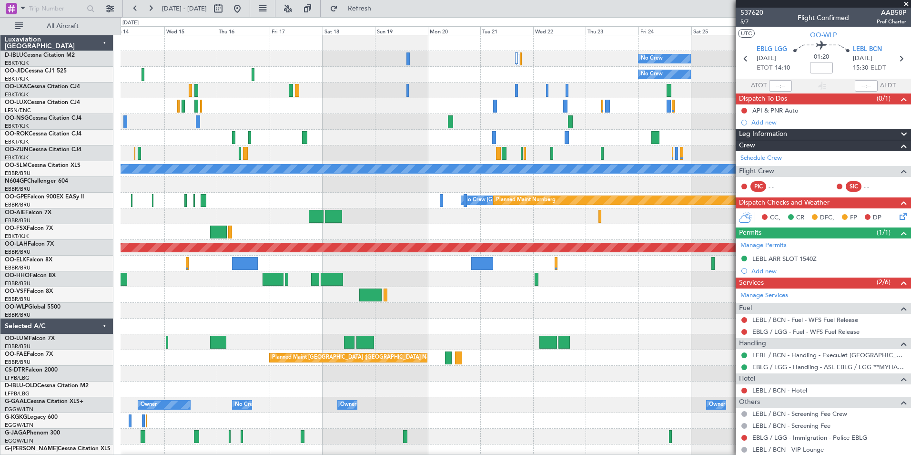
click at [285, 354] on div "No Crew No Crew Planned Maint Paris (Le Bourget) A/C Unavailable Monchengladbac…" at bounding box center [516, 357] width 790 height 645
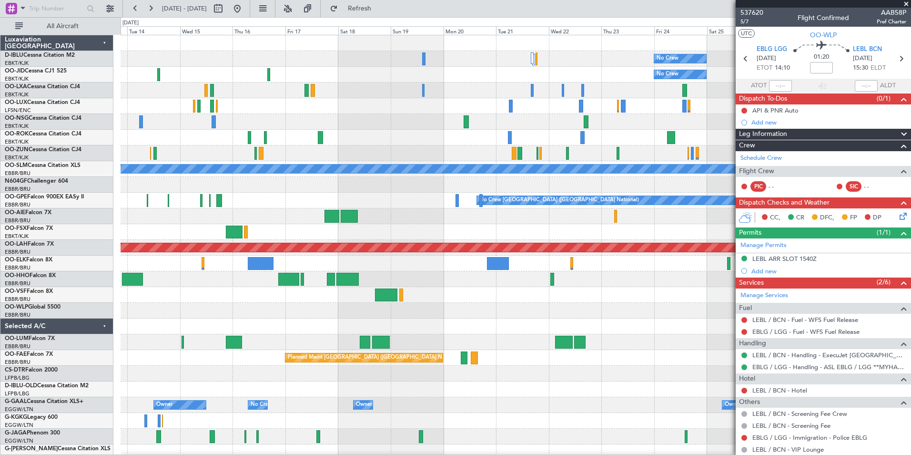
click at [541, 327] on div "No Crew No Crew Planned Maint Paris (Le Bourget) A/C Unavailable Monchengladbac…" at bounding box center [516, 357] width 790 height 645
click at [602, 326] on div "No Crew No Crew Planned Maint Paris (Le Bourget) A/C Unavailable Monchengladbac…" at bounding box center [516, 357] width 790 height 645
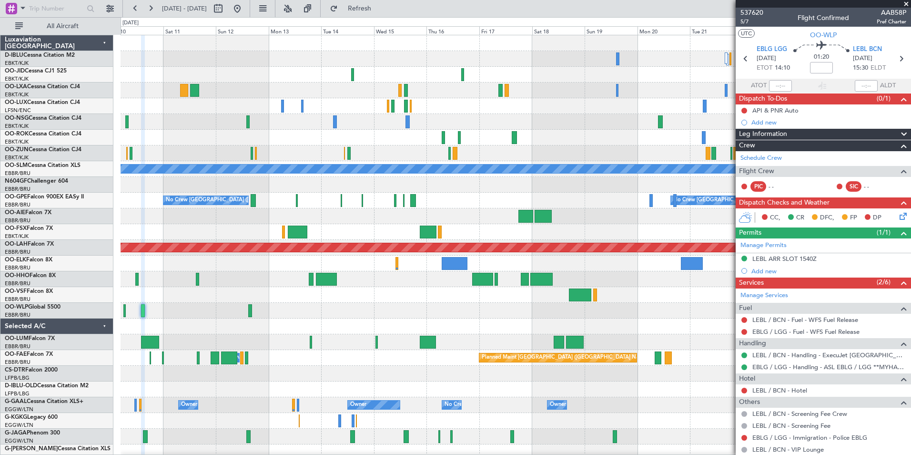
click at [677, 334] on div "No Crew No Crew A/C Unavailable Monchengladbach Planned Maint Nurnberg No Crew …" at bounding box center [516, 357] width 790 height 645
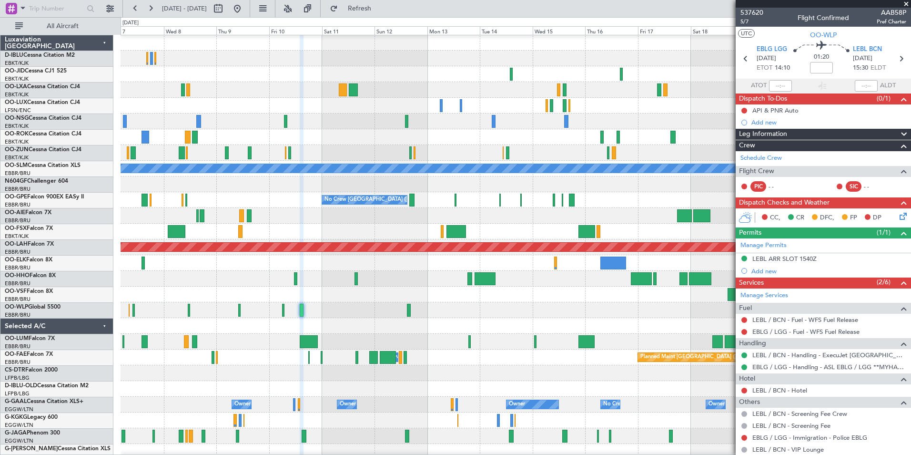
scroll to position [0, 0]
click at [684, 313] on div at bounding box center [516, 310] width 790 height 16
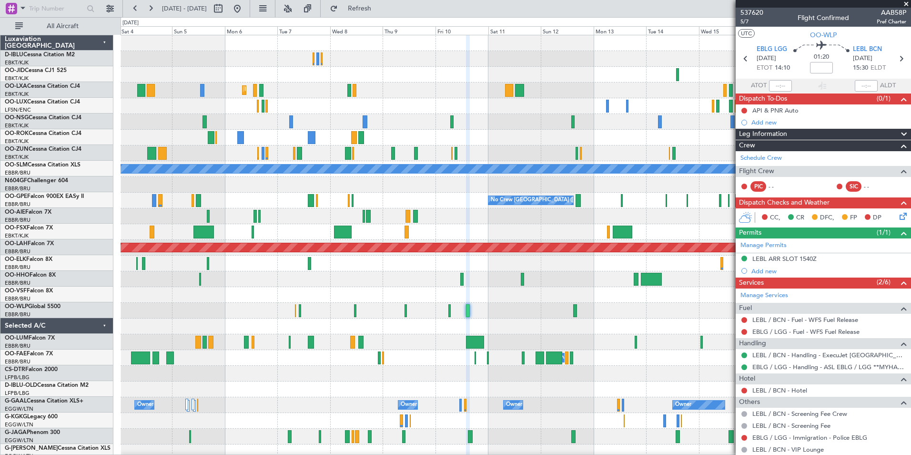
scroll to position [0, 0]
click at [734, 315] on div "Planned Maint Milan (Linate)" at bounding box center [516, 311] width 790 height 16
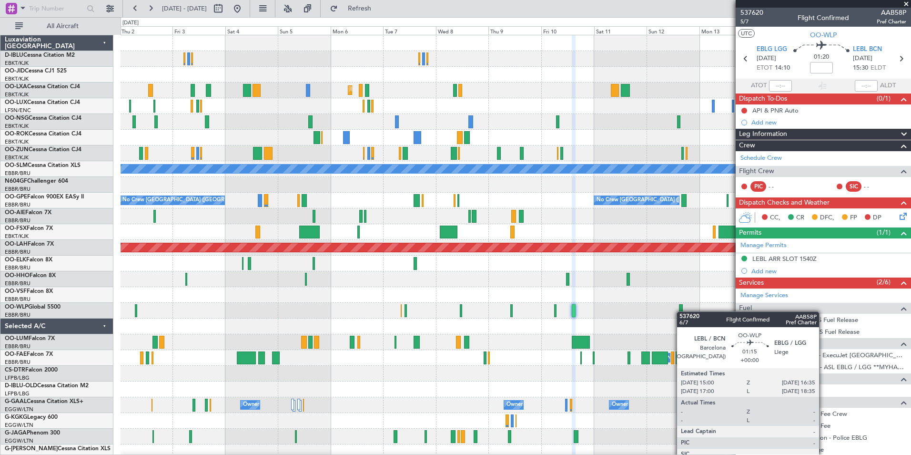
click at [682, 311] on div at bounding box center [681, 310] width 4 height 13
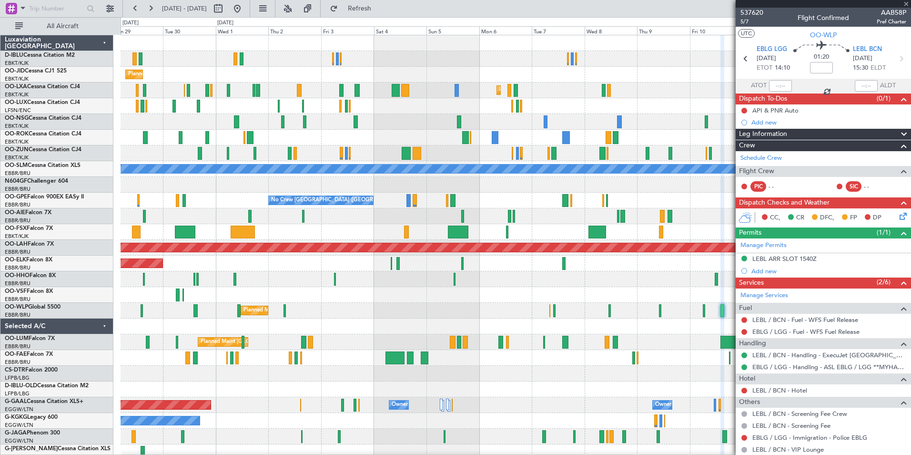
click at [729, 318] on div "Planned Maint Kortrijk-Wevelgem Planned Maint Kortrijk-Wevelgem No Crew Nancy (…" at bounding box center [516, 357] width 790 height 645
click at [783, 311] on fb-app "10 Oct 2025 - 25 Oct 2025 Refreshing... Quick Links All Aircraft Planned Maint …" at bounding box center [455, 230] width 911 height 447
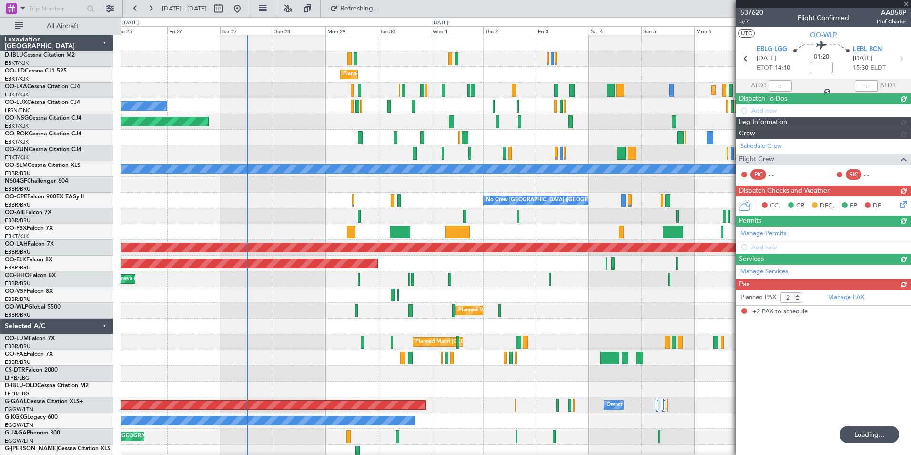
click at [385, 356] on div "Planned Maint Kortrijk-Wevelgem Planned Maint Kortrijk-Wevelgem No Crew Nancy (…" at bounding box center [516, 357] width 790 height 645
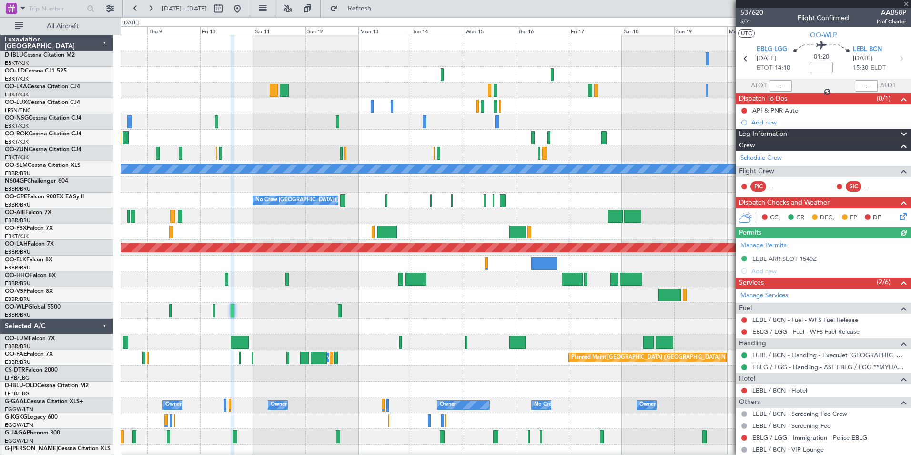
click at [375, 356] on div "No Crew No Crew Planned Maint Kortrijk-Wevelgem A/C Unavailable Monchengladbach…" at bounding box center [516, 357] width 790 height 645
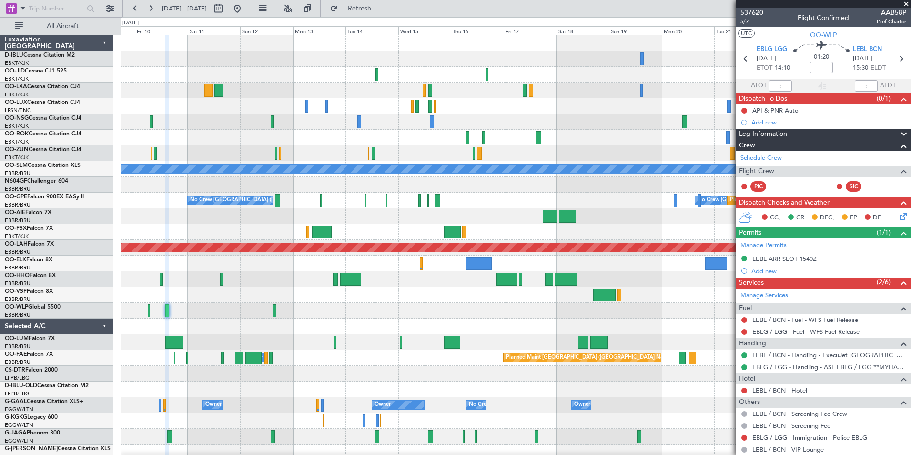
click at [628, 336] on div "No Crew No Crew Planned Maint Kortrijk-Wevelgem A/C Unavailable Monchengladbach…" at bounding box center [516, 357] width 790 height 645
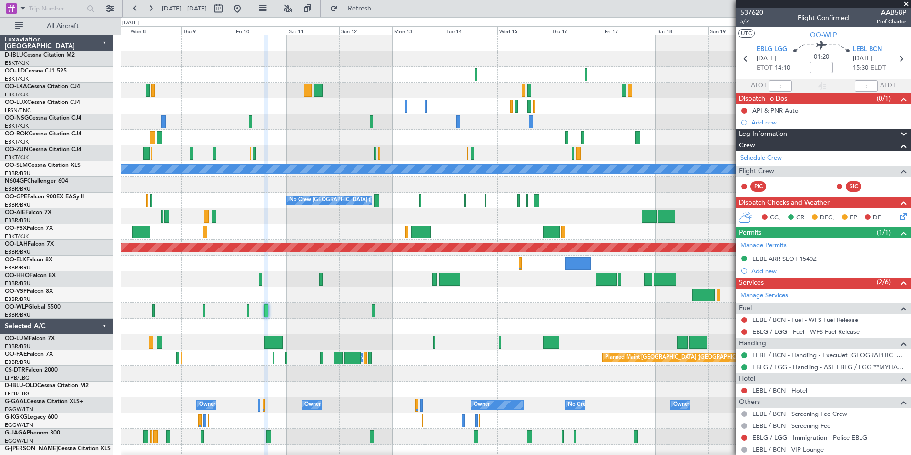
click at [650, 333] on div at bounding box center [516, 326] width 790 height 16
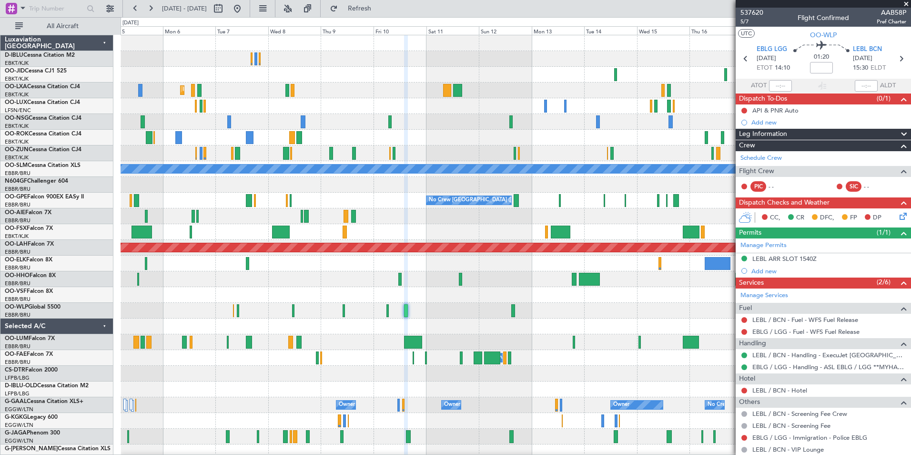
click at [632, 340] on div "Planned Maint Kortrijk-Wevelgem A/C Unavailable Monchengladbach No Crew Brussel…" at bounding box center [516, 357] width 790 height 645
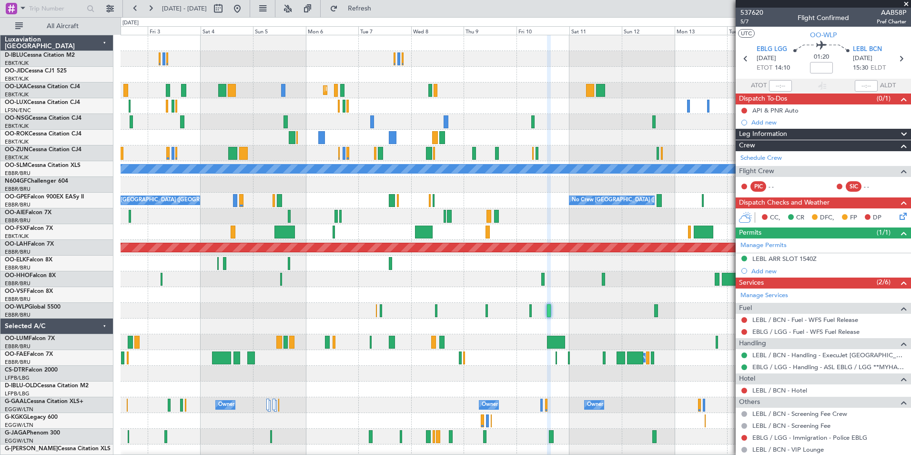
click at [632, 319] on div "Planned Maint Kortrijk-Wevelgem Planned Maint Kortrijk-Wevelgem A/C Unavailable…" at bounding box center [516, 357] width 790 height 645
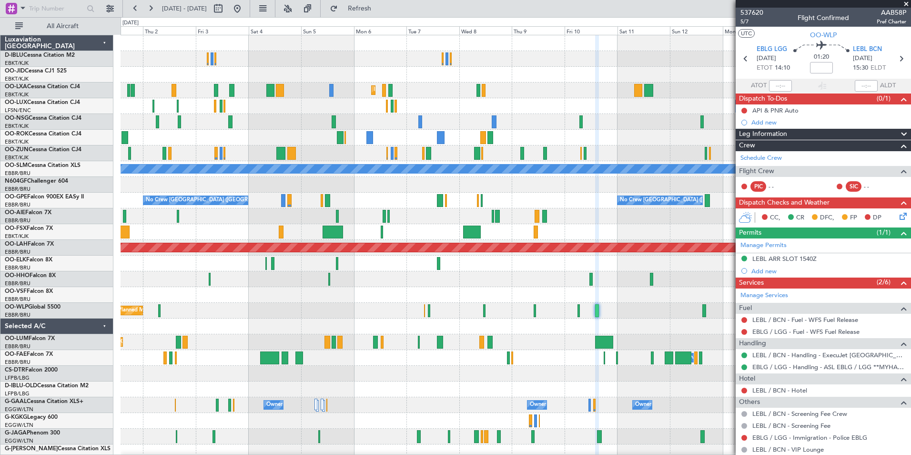
click at [638, 325] on div at bounding box center [516, 326] width 790 height 16
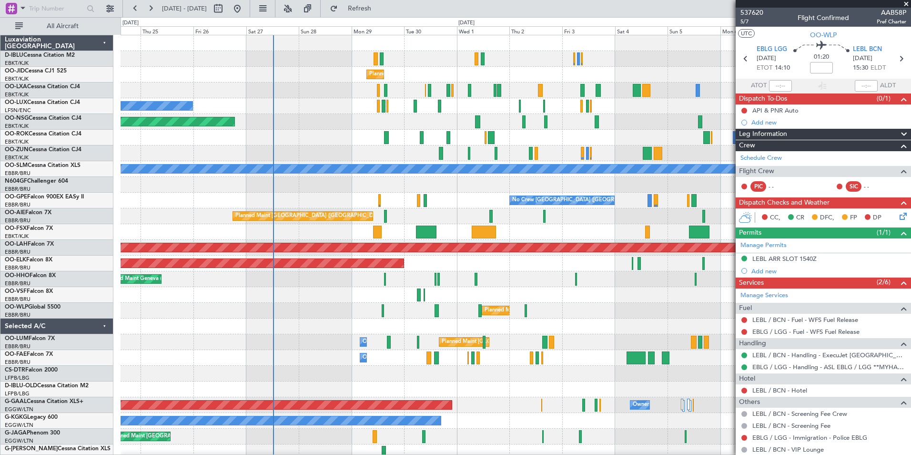
click at [685, 324] on div "Planned Maint Kortrijk-Wevelgem Planned Maint Kortrijk-Wevelgem No Crew Nancy (…" at bounding box center [516, 357] width 790 height 645
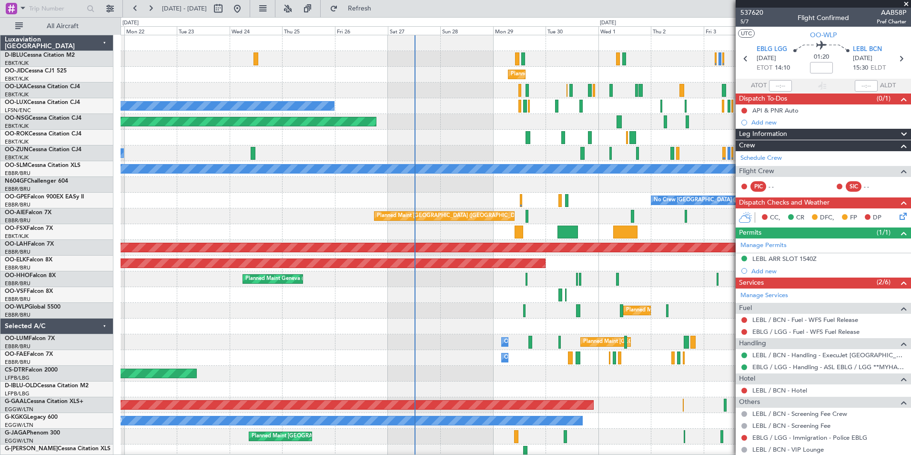
click at [655, 330] on div at bounding box center [516, 326] width 790 height 16
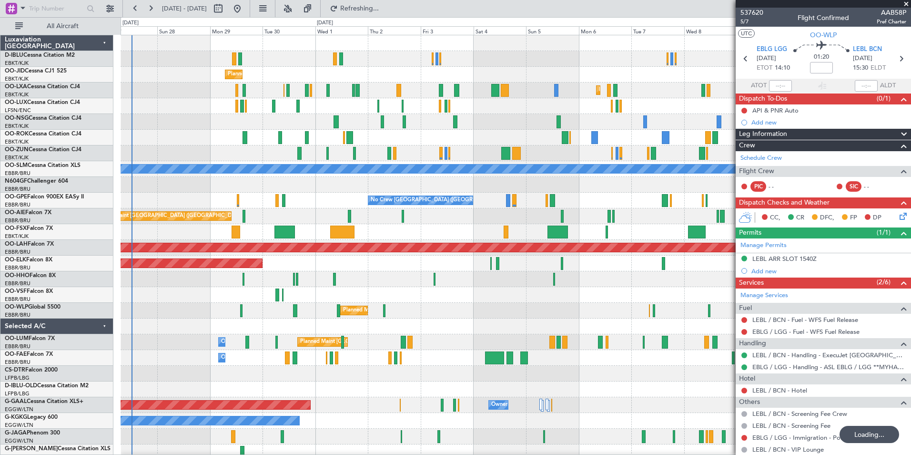
click at [396, 329] on div "Planned Maint Kortrijk-Wevelgem Planned Maint Kortrijk-Wevelgem No Crew Nancy (…" at bounding box center [516, 357] width 790 height 645
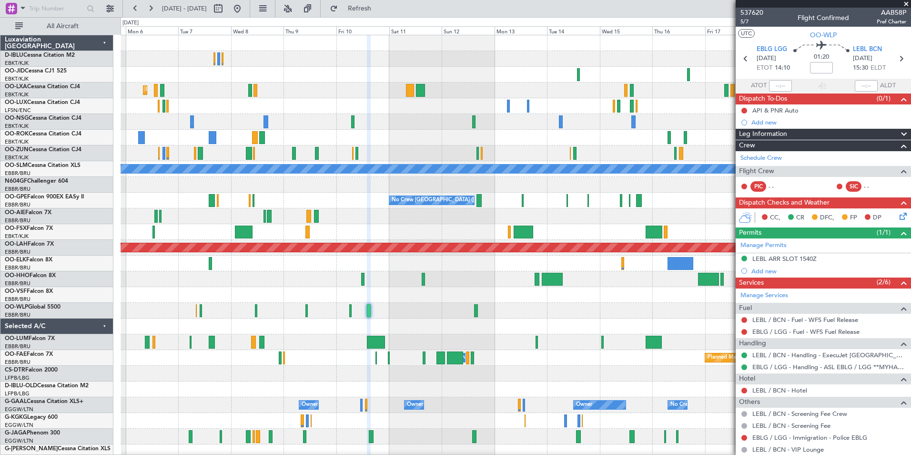
click at [357, 321] on div "No Crew No Crew Planned Maint Kortrijk-Wevelgem A/C Unavailable Monchengladbach…" at bounding box center [516, 333] width 790 height 597
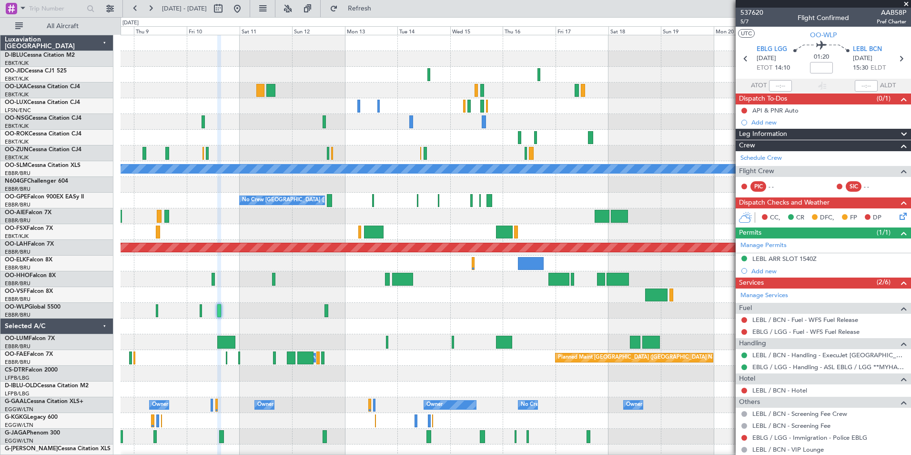
click at [355, 341] on div "No Crew No Crew Planned Maint Kortrijk-Wevelgem A/C Unavailable Monchengladbach…" at bounding box center [516, 333] width 790 height 597
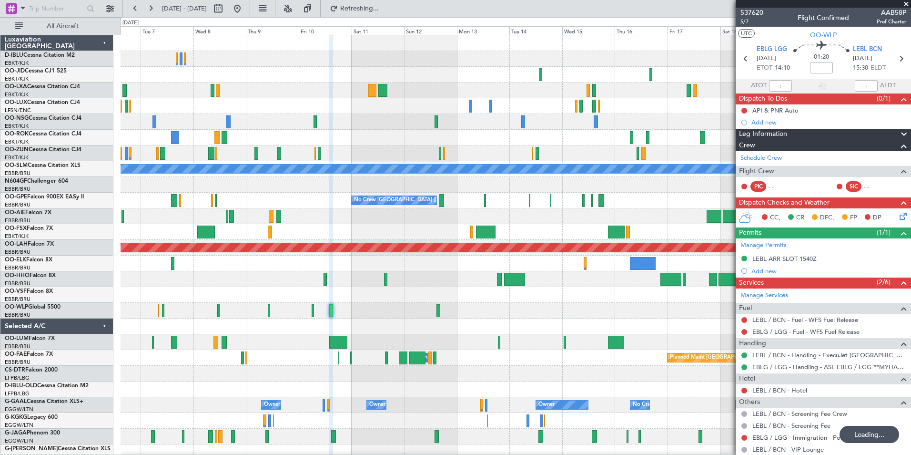
click at [643, 321] on div "No Crew No Crew Planned Maint Kortrijk-Wevelgem A/C Unavailable Monchengladbach…" at bounding box center [516, 357] width 790 height 645
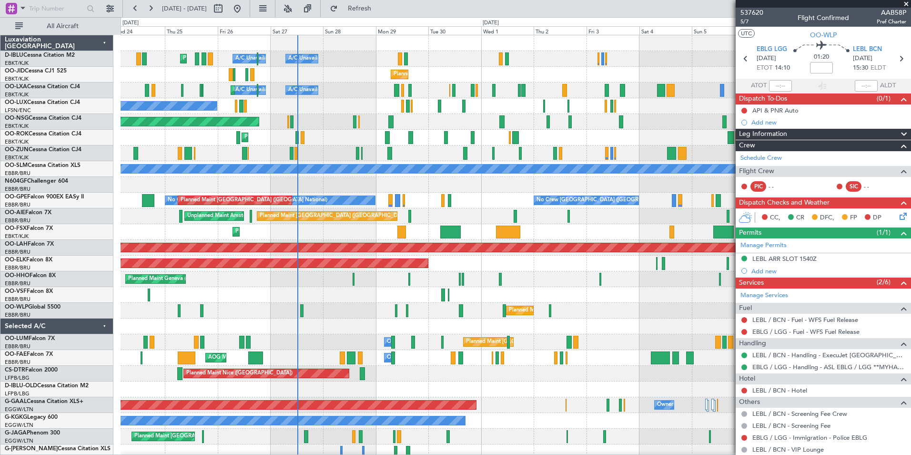
click at [642, 319] on div "A/C Unavailable Kortrijk-Wevelgem A/C Unavailable Brussels (Brussels National) …" at bounding box center [516, 357] width 790 height 645
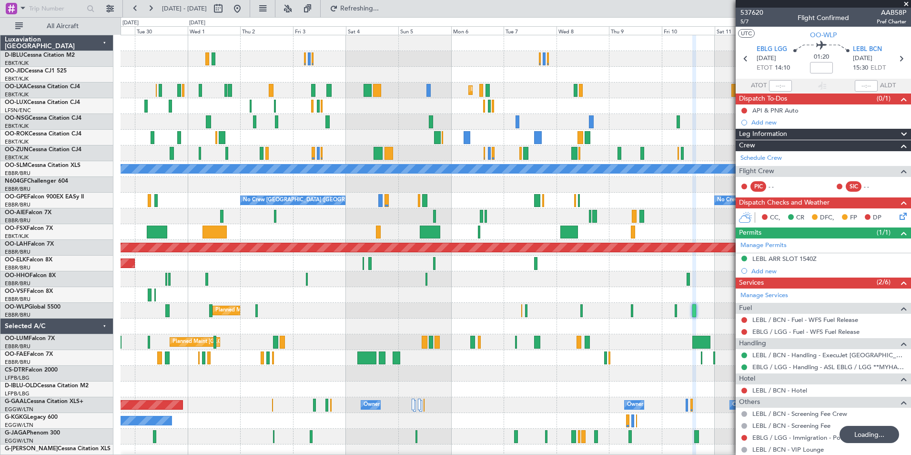
click at [307, 331] on div "A/C Unavailable [GEOGRAPHIC_DATA]-[GEOGRAPHIC_DATA] A/C Unavailable [GEOGRAPHIC…" at bounding box center [516, 357] width 790 height 645
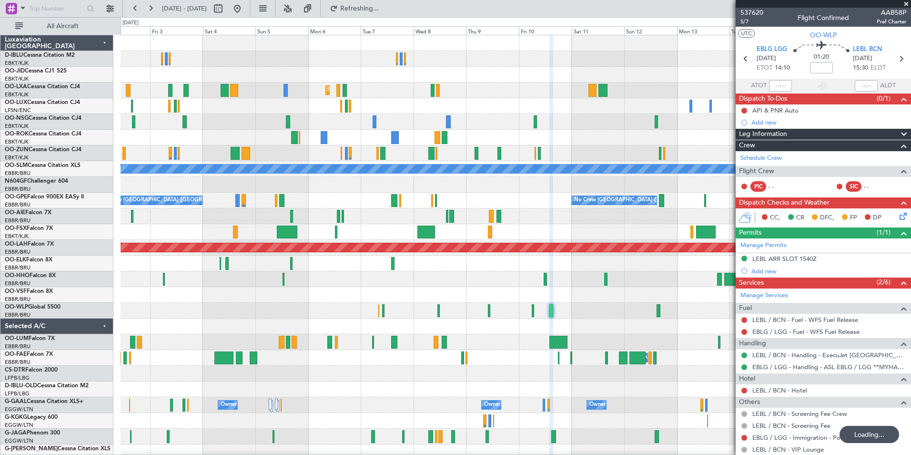
click at [429, 336] on div "Planned Maint Kortrijk-Wevelgem Planned Maint Kortrijk-Wevelgem A/C Unavailable…" at bounding box center [516, 349] width 790 height 629
click at [709, 315] on div "Planned Maint Milan (Linate)" at bounding box center [516, 311] width 790 height 16
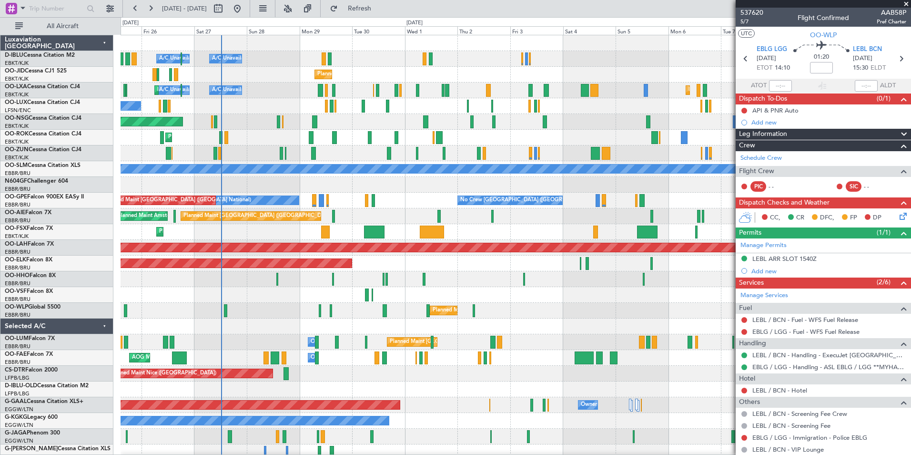
click at [641, 320] on div "A/C Unavailable Kortrijk-Wevelgem A/C Unavailable Brussels (Brussels National) …" at bounding box center [516, 357] width 790 height 645
